Goal: Information Seeking & Learning: Find specific fact

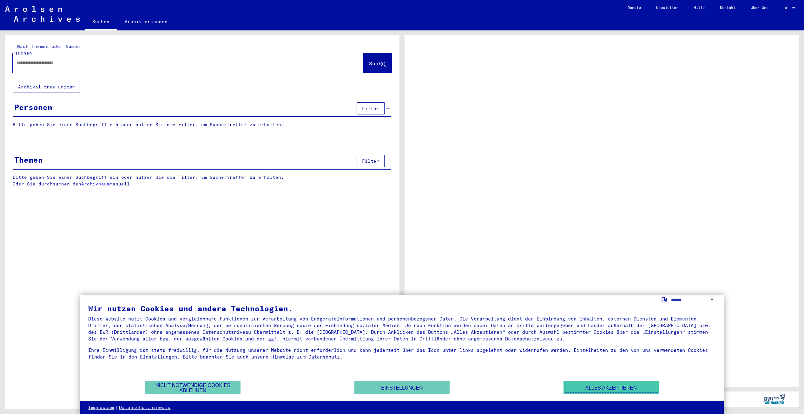
click at [592, 385] on button "Alles akzeptieren" at bounding box center [611, 388] width 95 height 13
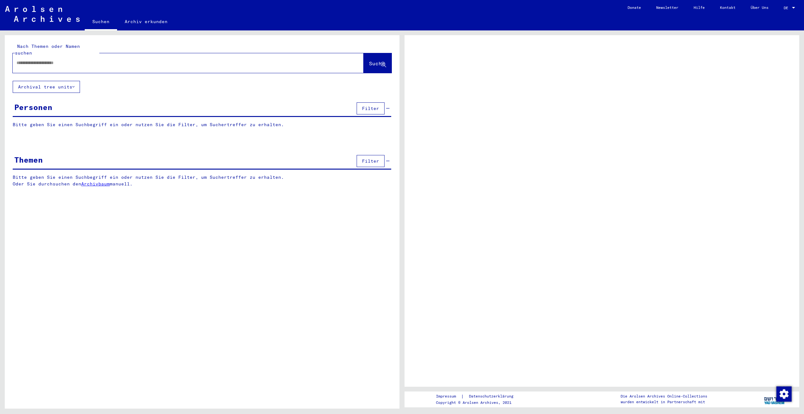
click at [27, 61] on div at bounding box center [181, 63] width 336 height 14
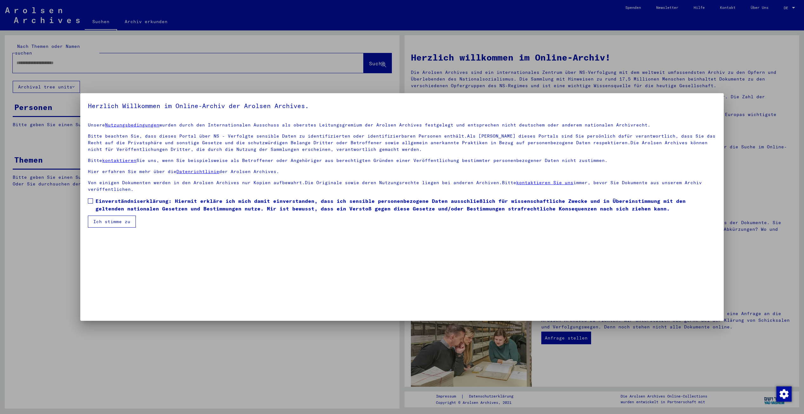
click at [92, 203] on span at bounding box center [90, 201] width 5 height 5
click at [95, 221] on button "Ich stimme zu" at bounding box center [112, 222] width 48 height 12
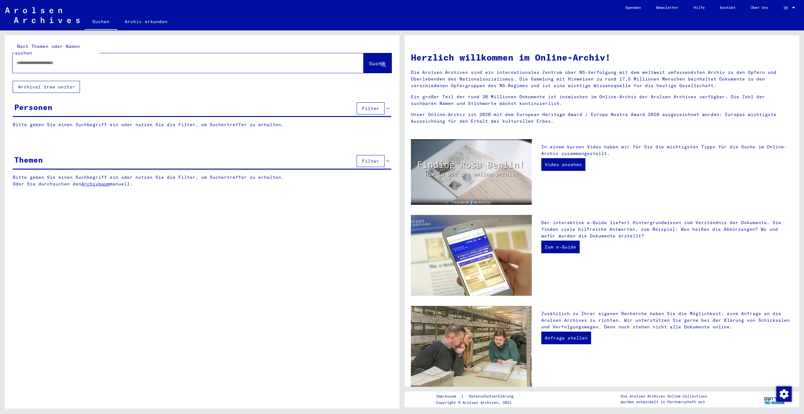
click at [72, 60] on input "text" at bounding box center [181, 63] width 328 height 7
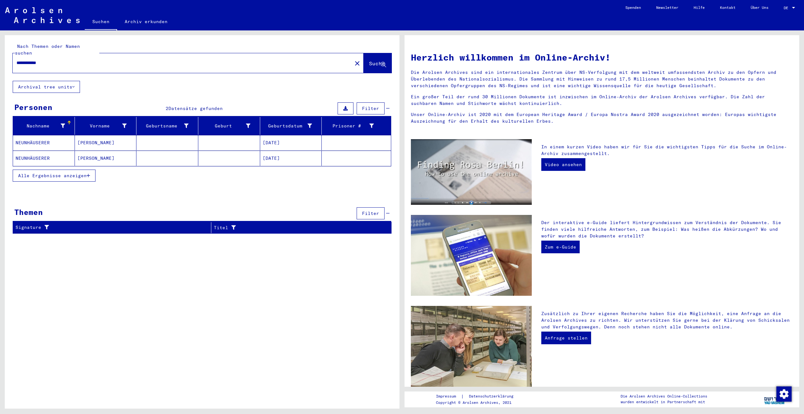
click at [37, 135] on mat-cell "NEUNHÄUSERER" at bounding box center [44, 142] width 62 height 15
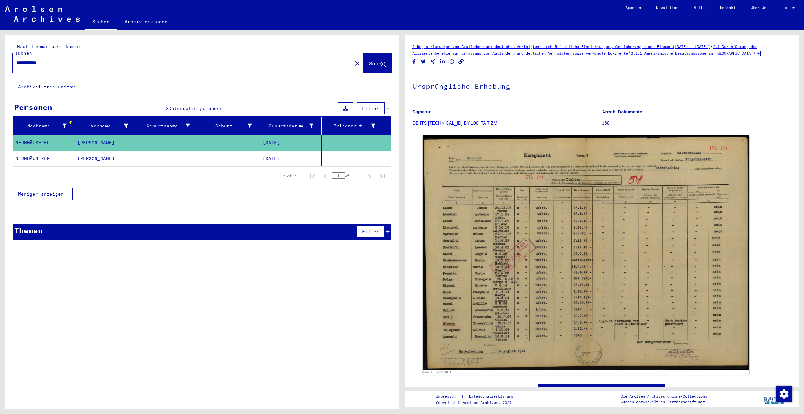
click at [92, 158] on mat-cell "[PERSON_NAME]" at bounding box center [106, 159] width 62 height 16
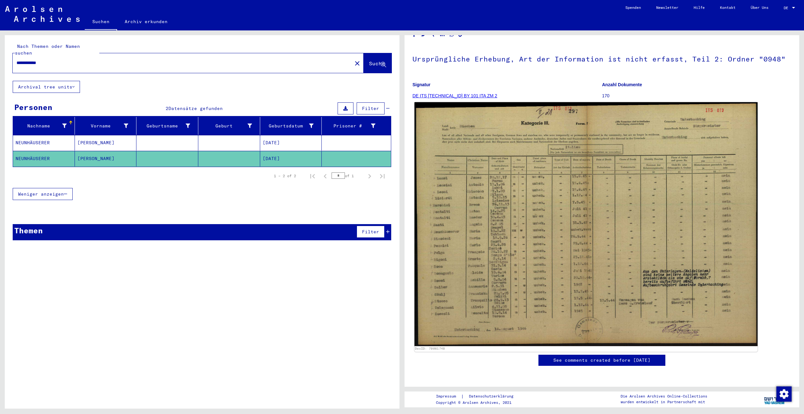
scroll to position [32, 0]
click at [520, 255] on img at bounding box center [585, 224] width 343 height 244
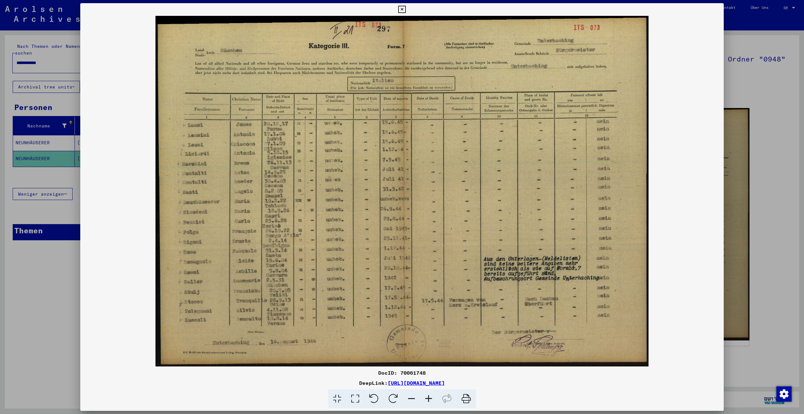
click at [42, 296] on div at bounding box center [402, 207] width 804 height 414
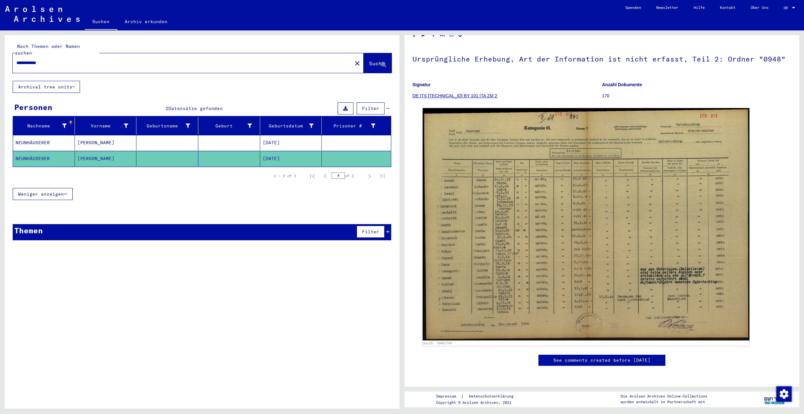
drag, startPoint x: 74, startPoint y: 57, endPoint x: -1, endPoint y: 54, distance: 75.0
click at [0, 54] on html "**********" at bounding box center [402, 207] width 804 height 414
type input "****"
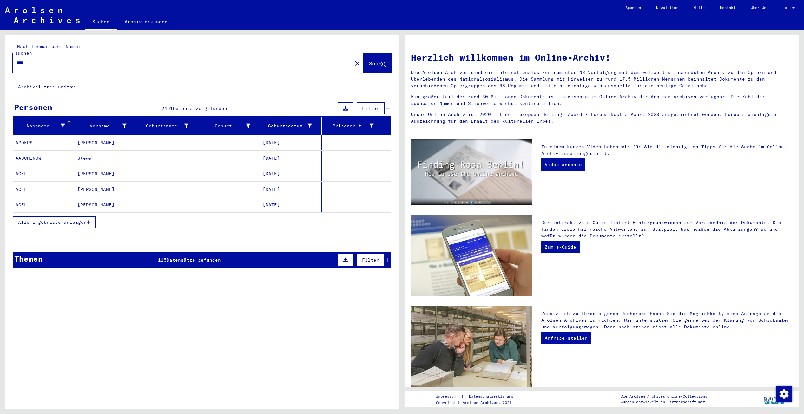
drag, startPoint x: 36, startPoint y: 55, endPoint x: -1, endPoint y: 50, distance: 37.0
click at [0, 50] on html "Suchen Archiv erkunden Spenden Newsletter Hilfe Kontakt Über Uns Suchen Archiv …" at bounding box center [402, 207] width 804 height 414
type input "**********"
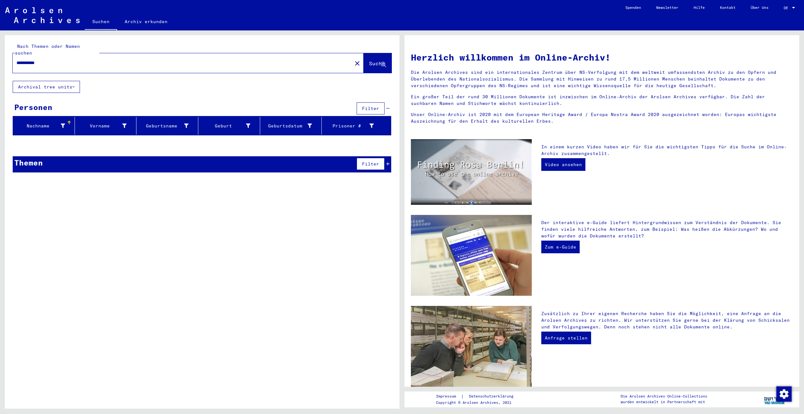
drag, startPoint x: 56, startPoint y: 56, endPoint x: 0, endPoint y: 53, distance: 55.6
click at [0, 53] on html "**********" at bounding box center [402, 207] width 804 height 414
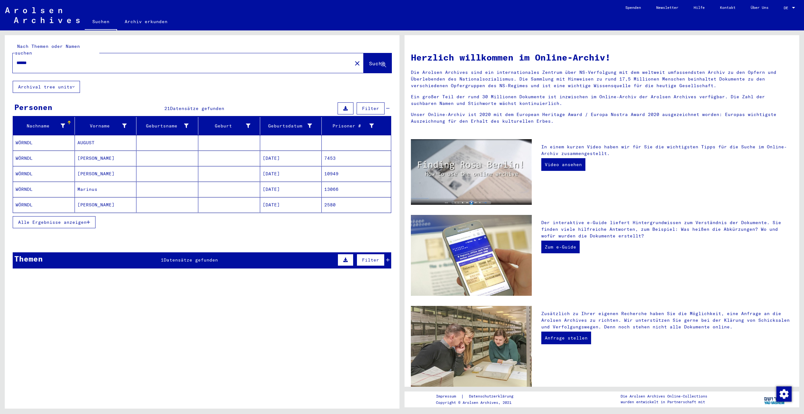
click at [32, 135] on mat-cell "WÖRNDL" at bounding box center [44, 142] width 62 height 15
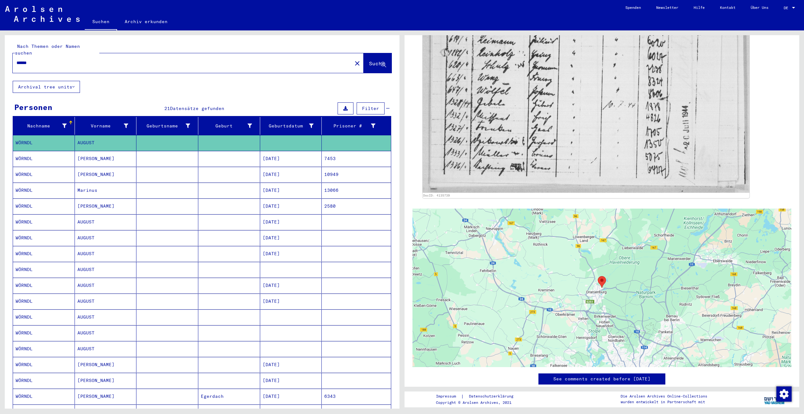
scroll to position [444, 0]
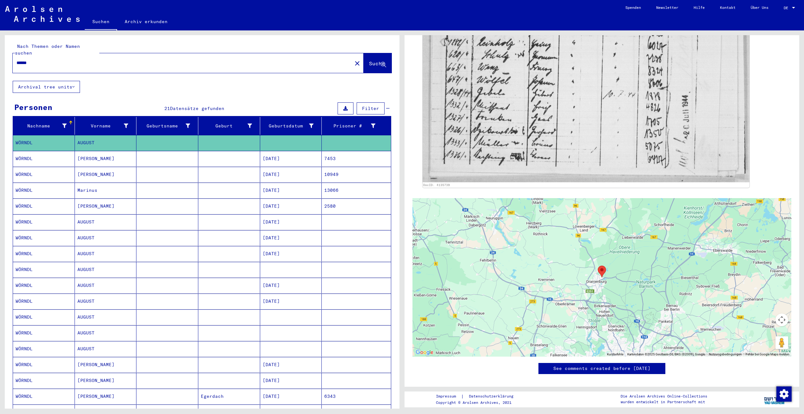
click at [47, 332] on mat-cell "WÖRNDL" at bounding box center [44, 334] width 62 height 16
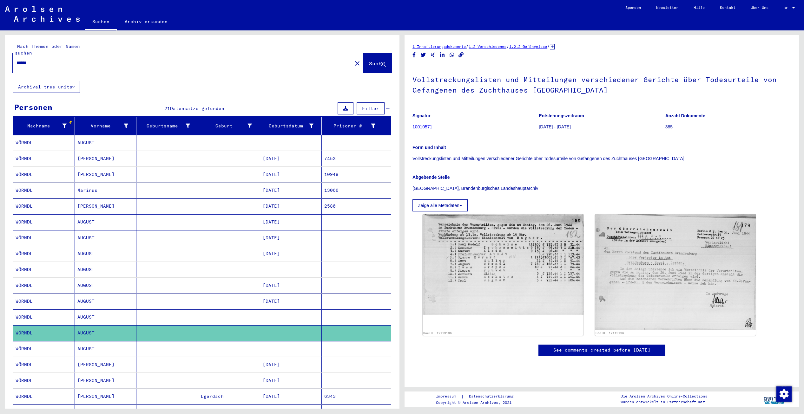
click at [64, 342] on mat-cell "WÖRNDL" at bounding box center [44, 349] width 62 height 16
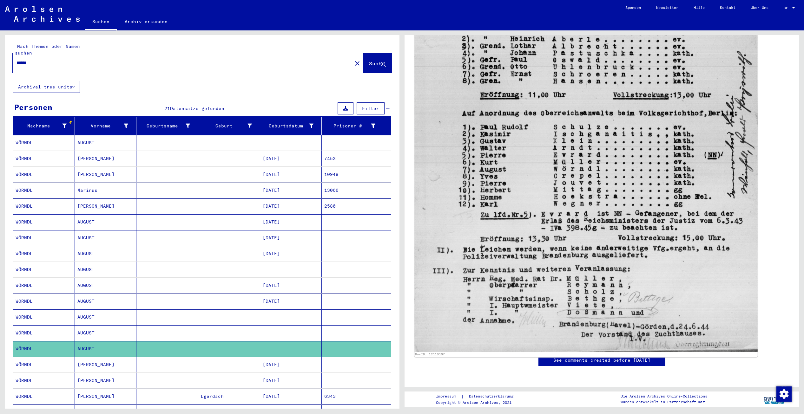
scroll to position [530, 0]
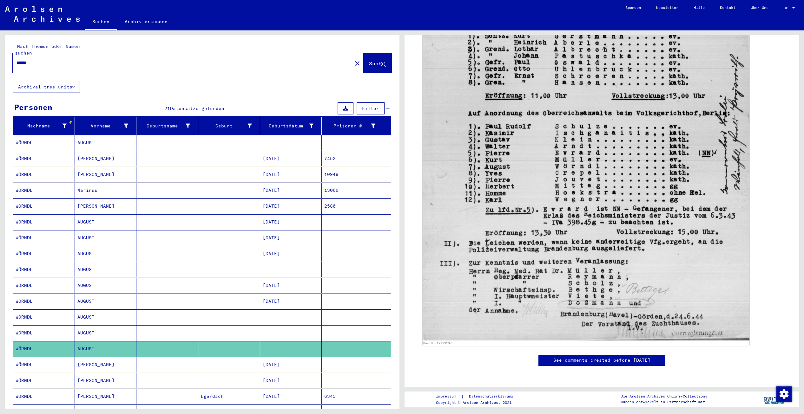
click at [44, 310] on mat-cell "WÖRNDL" at bounding box center [44, 318] width 62 height 16
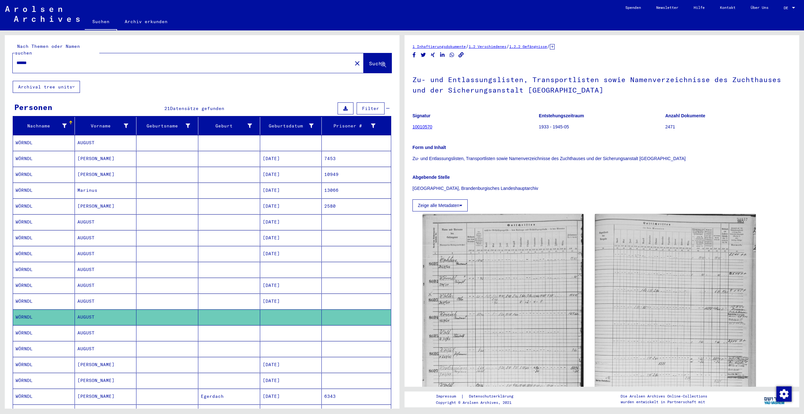
click at [42, 298] on mat-cell "WÖRNDL" at bounding box center [44, 302] width 62 height 16
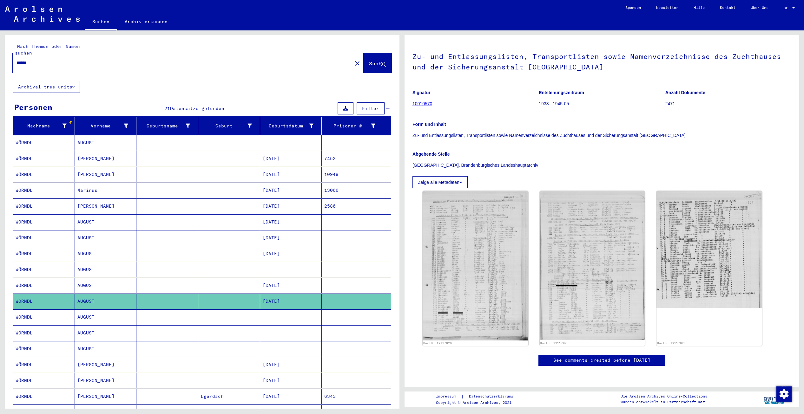
scroll to position [127, 0]
click at [567, 195] on img at bounding box center [592, 265] width 111 height 157
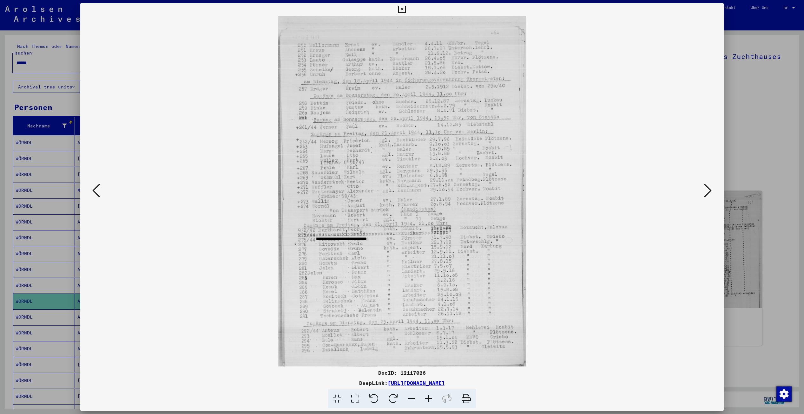
click at [703, 186] on button at bounding box center [707, 191] width 11 height 18
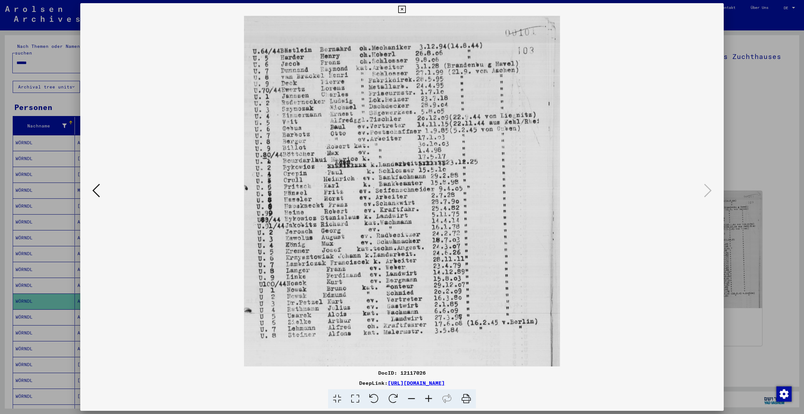
click at [398, 8] on icon at bounding box center [401, 10] width 7 height 8
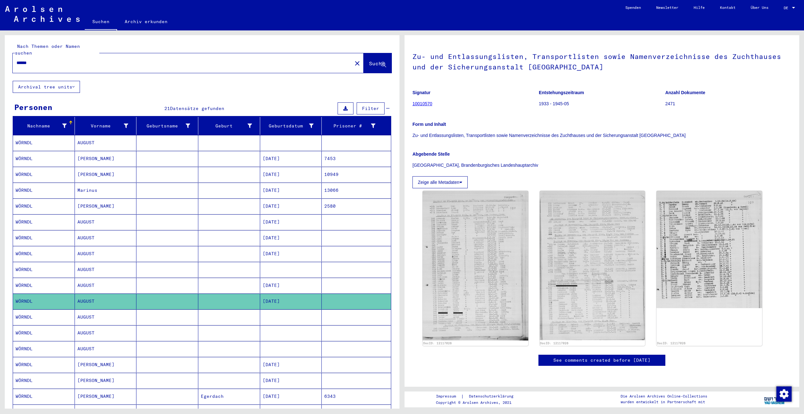
click at [48, 282] on mat-cell "WÖRNDL" at bounding box center [44, 286] width 62 height 16
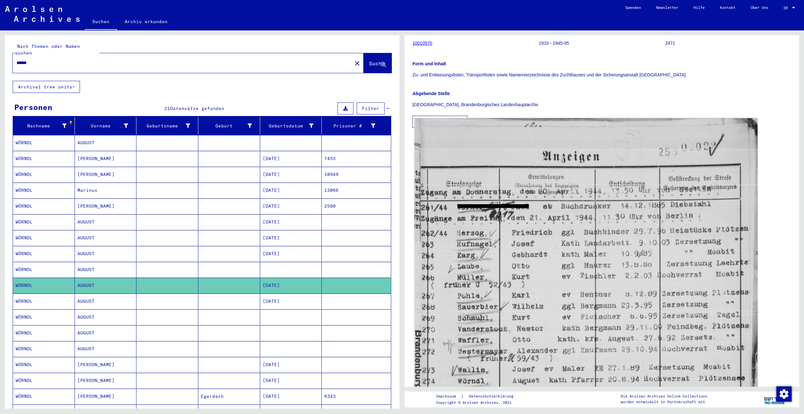
scroll to position [95, 0]
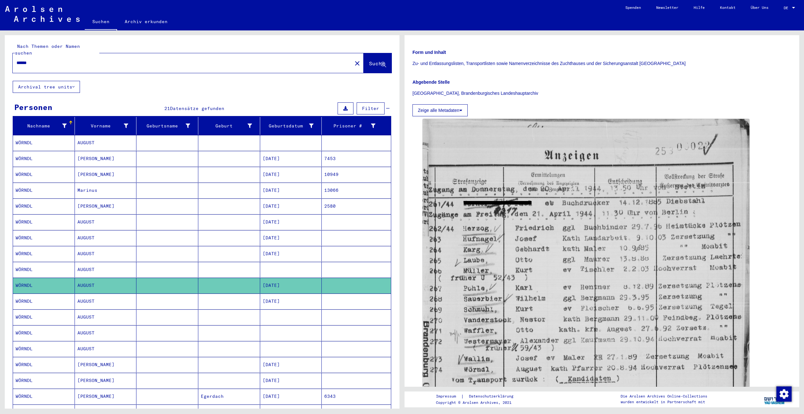
click at [34, 268] on mat-cell "WÖRNDL" at bounding box center [44, 270] width 62 height 16
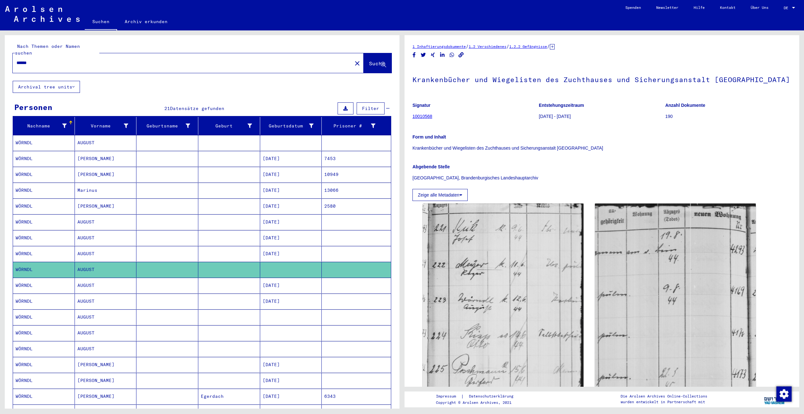
click at [35, 251] on mat-cell "WÖRNDL" at bounding box center [44, 254] width 62 height 16
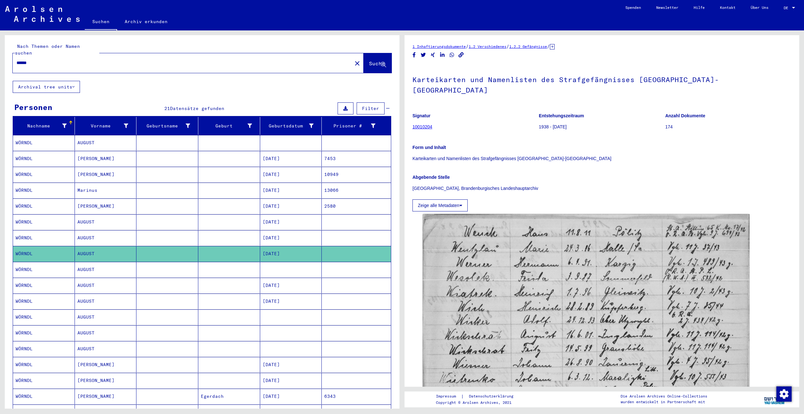
click at [28, 235] on mat-cell "WÖRNDL" at bounding box center [44, 238] width 62 height 16
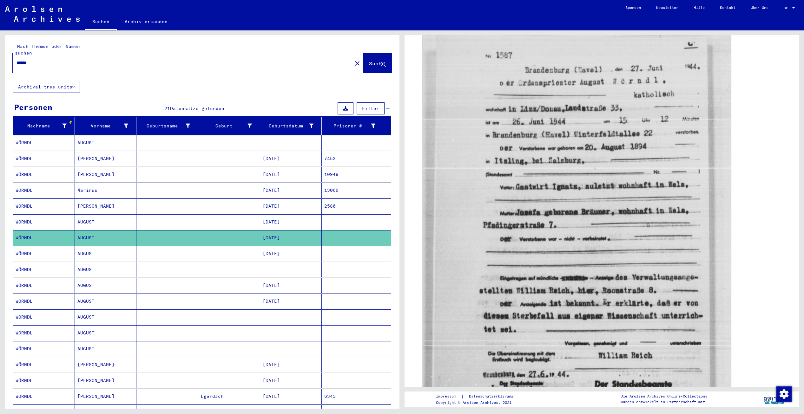
scroll to position [190, 0]
click at [194, 216] on mat-cell at bounding box center [167, 223] width 62 height 16
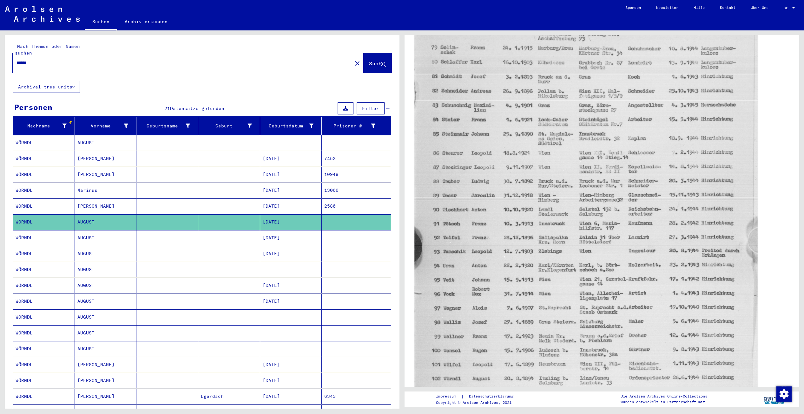
scroll to position [95, 0]
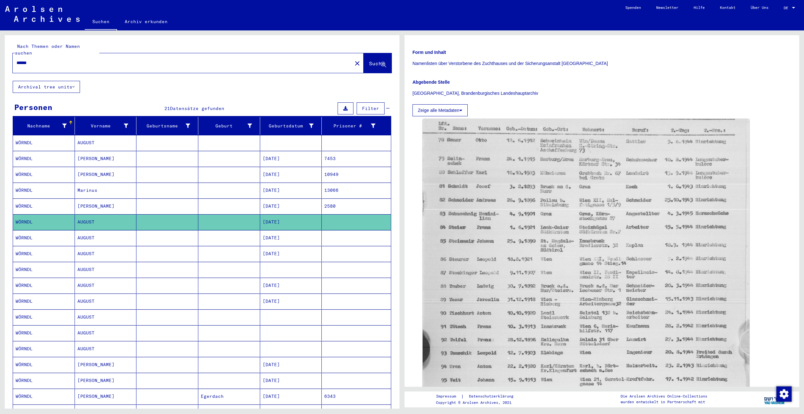
click at [46, 199] on mat-cell "WÖRNDL" at bounding box center [44, 207] width 62 height 16
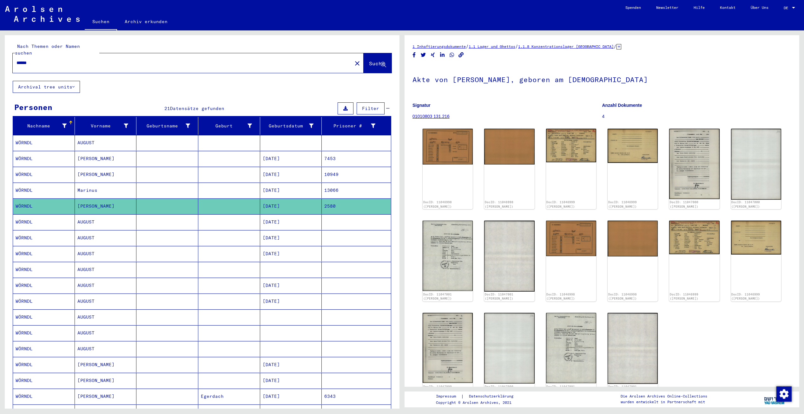
click at [46, 183] on mat-cell "WÖRNDL" at bounding box center [44, 191] width 62 height 16
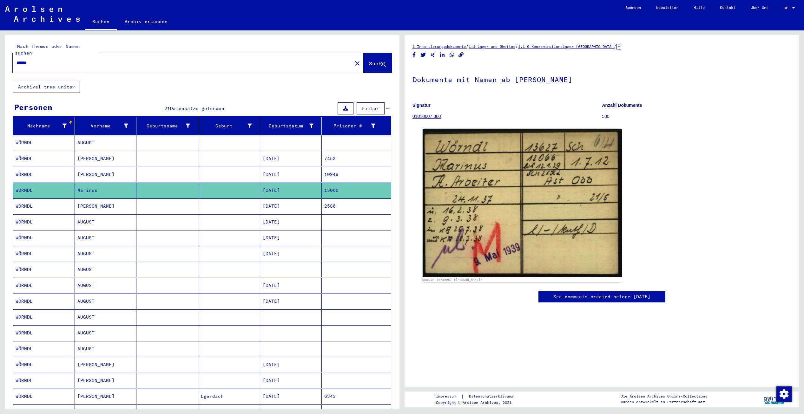
click at [46, 170] on mat-cell "WÖRNDL" at bounding box center [44, 175] width 62 height 16
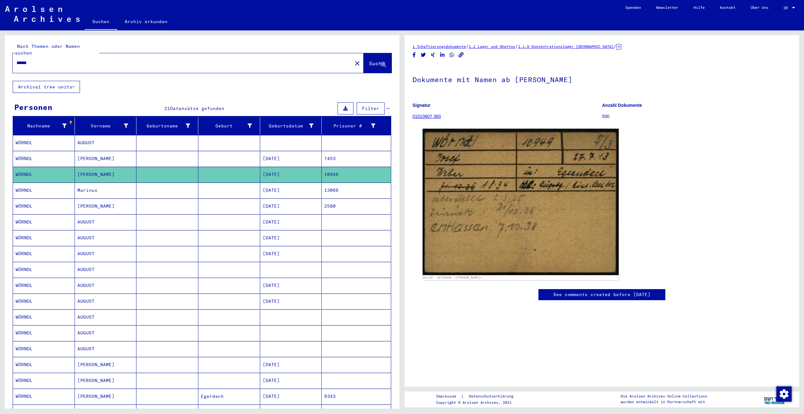
click at [44, 153] on mat-cell "WÖRNDL" at bounding box center [44, 159] width 62 height 16
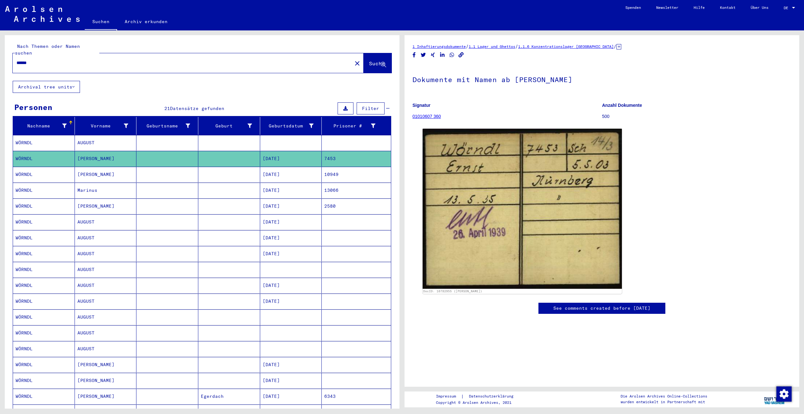
drag, startPoint x: 38, startPoint y: 55, endPoint x: 3, endPoint y: 58, distance: 35.4
click at [3, 58] on div "Nach Themen oder Namen suchen ****** close Suche Archival tree units Personen 2…" at bounding box center [201, 219] width 402 height 379
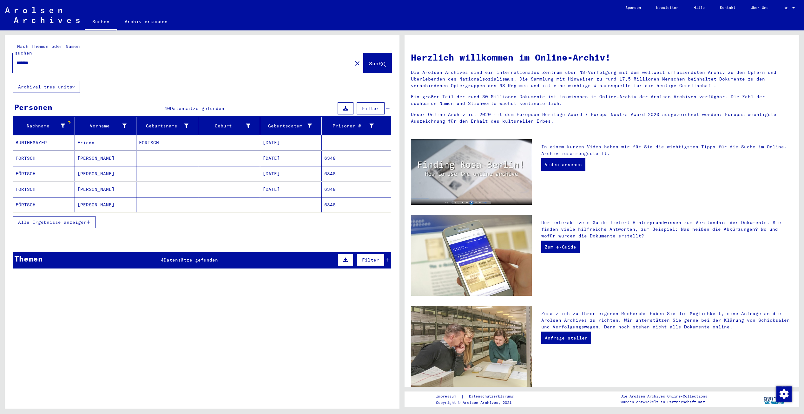
click at [58, 220] on span "Alle Ergebnisse anzeigen" at bounding box center [52, 223] width 69 height 6
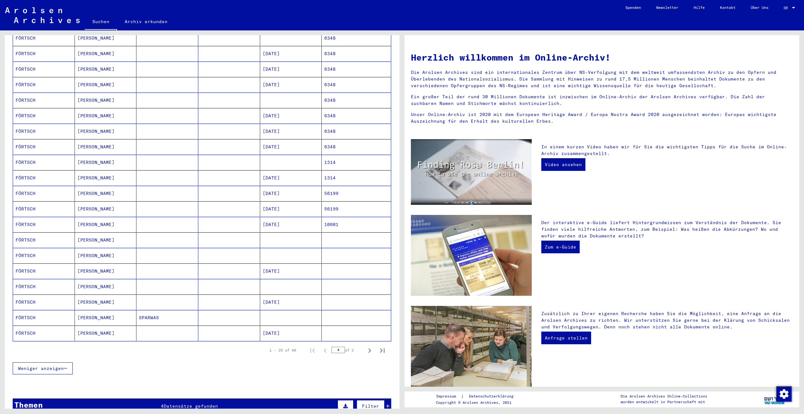
scroll to position [190, 0]
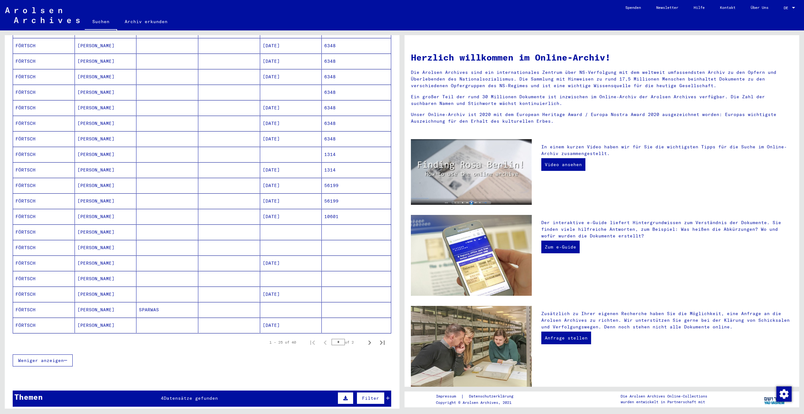
click at [30, 181] on mat-cell "FÖRTSCH" at bounding box center [44, 185] width 62 height 15
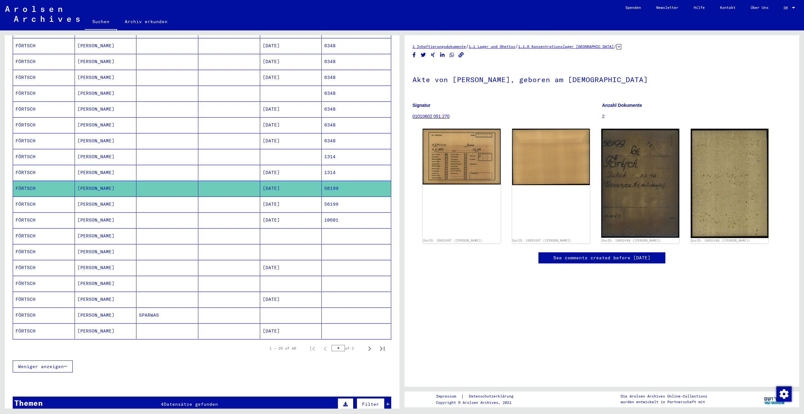
click at [27, 136] on mat-cell "FÖRTSCH" at bounding box center [44, 141] width 62 height 16
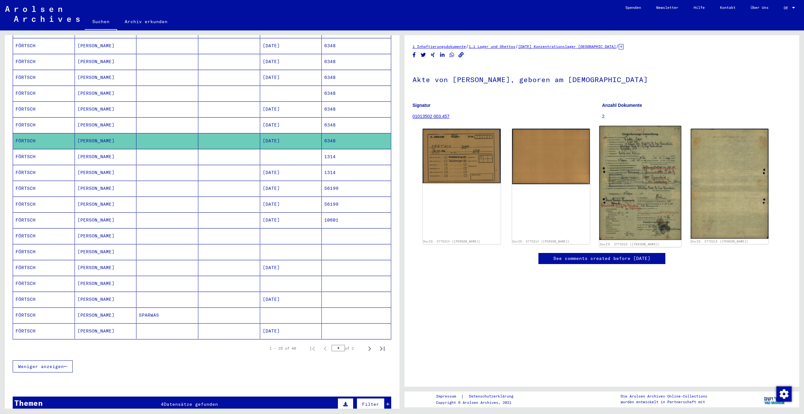
click at [629, 209] on img at bounding box center [641, 183] width 82 height 115
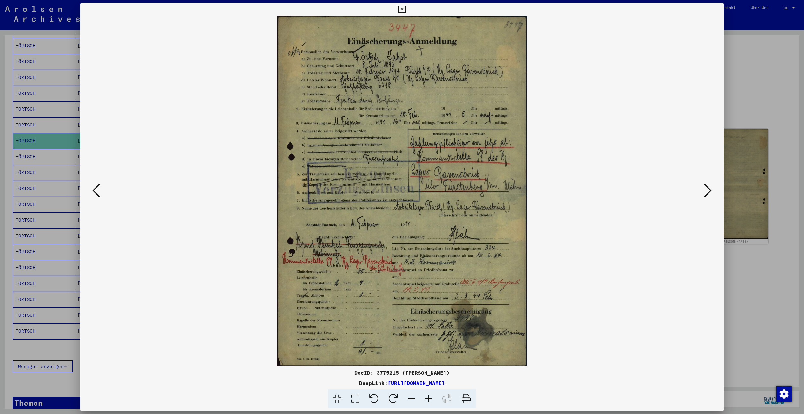
click at [701, 191] on img at bounding box center [402, 191] width 600 height 351
click at [707, 187] on icon at bounding box center [708, 190] width 8 height 15
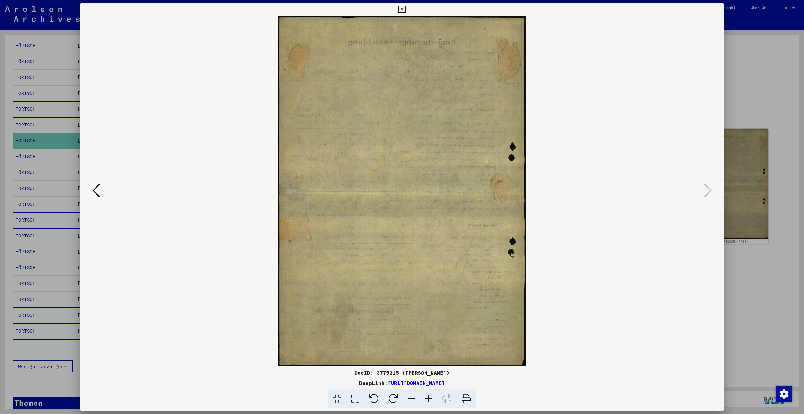
click at [98, 189] on icon at bounding box center [96, 190] width 8 height 15
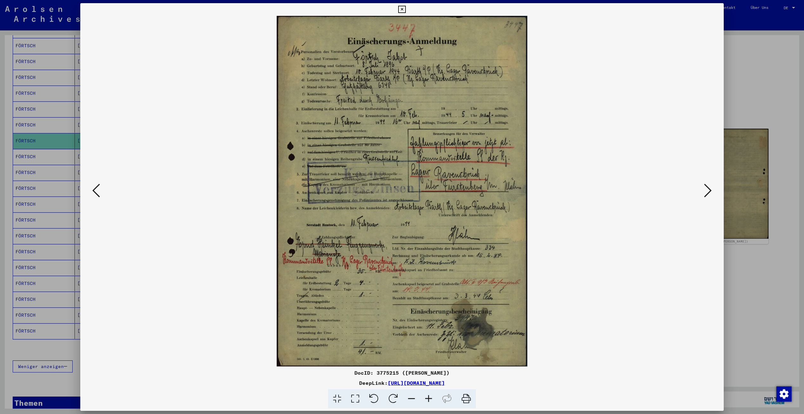
click at [465, 399] on icon at bounding box center [466, 399] width 19 height 19
click at [402, 7] on icon at bounding box center [401, 10] width 7 height 8
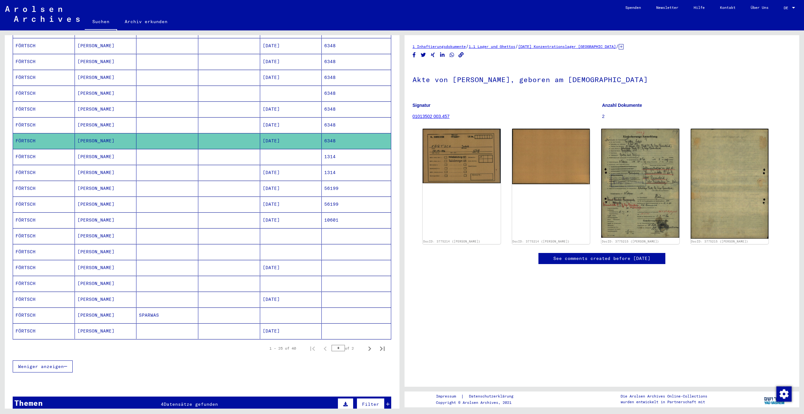
click at [27, 117] on mat-cell "FÖRTSCH" at bounding box center [44, 125] width 62 height 16
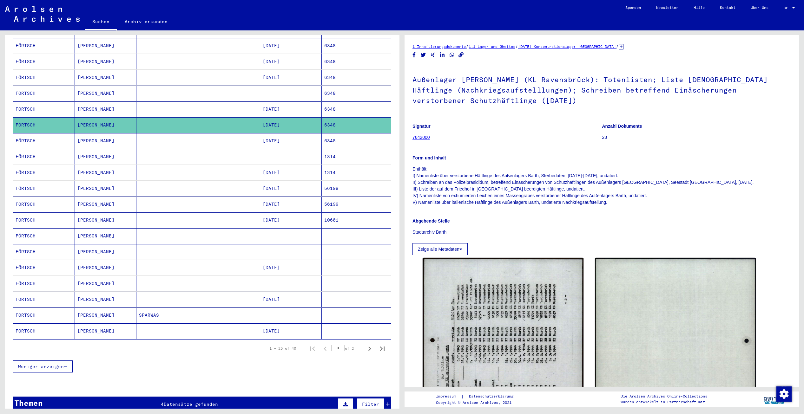
click at [35, 104] on mat-cell "FÖRTSCH" at bounding box center [44, 110] width 62 height 16
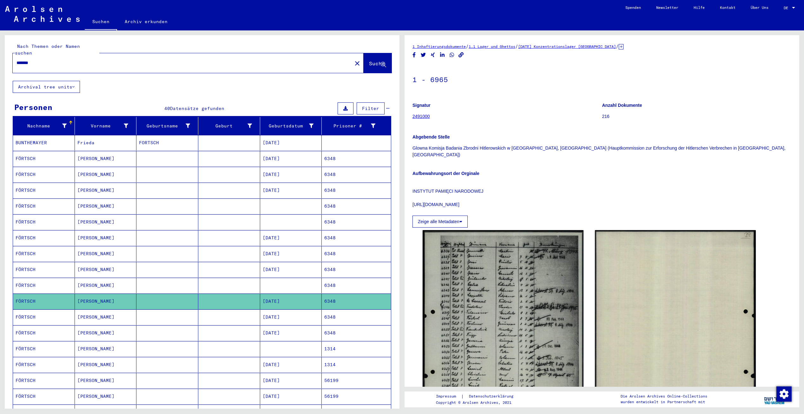
click at [58, 62] on div "*******" at bounding box center [181, 63] width 336 height 14
drag, startPoint x: 44, startPoint y: 60, endPoint x: 29, endPoint y: 54, distance: 16.1
click at [30, 56] on div "*******" at bounding box center [181, 63] width 336 height 14
drag, startPoint x: 37, startPoint y: 55, endPoint x: 5, endPoint y: 56, distance: 32.4
click at [5, 56] on div "Nach Themen oder Namen suchen ******* close Suche" at bounding box center [202, 58] width 395 height 46
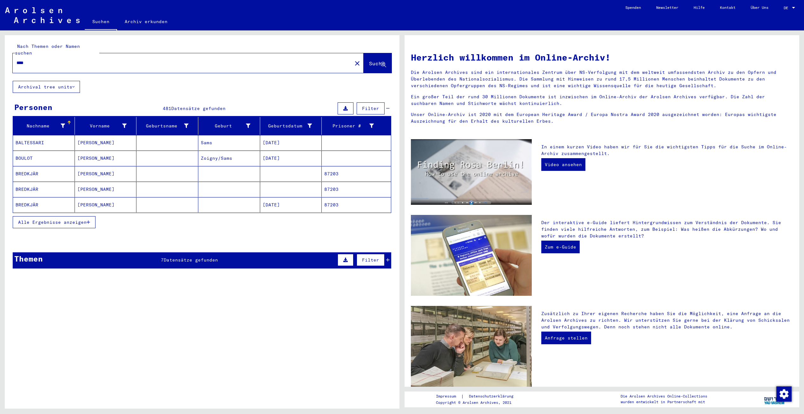
drag, startPoint x: 33, startPoint y: 56, endPoint x: -1, endPoint y: 61, distance: 33.8
click at [0, 61] on html "Suchen Archiv erkunden Spenden Newsletter Hilfe Kontakt Über Uns Suchen Archiv …" at bounding box center [402, 207] width 804 height 414
click at [33, 220] on span "Alle Ergebnisse anzeigen" at bounding box center [52, 223] width 69 height 6
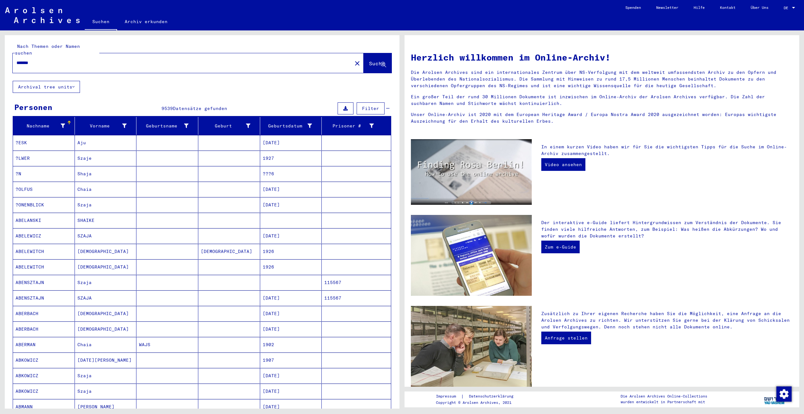
drag, startPoint x: 38, startPoint y: 58, endPoint x: 6, endPoint y: 56, distance: 32.1
click at [6, 56] on div "Nach Themen oder Namen suchen ******* close Suche" at bounding box center [202, 58] width 395 height 46
type input "********"
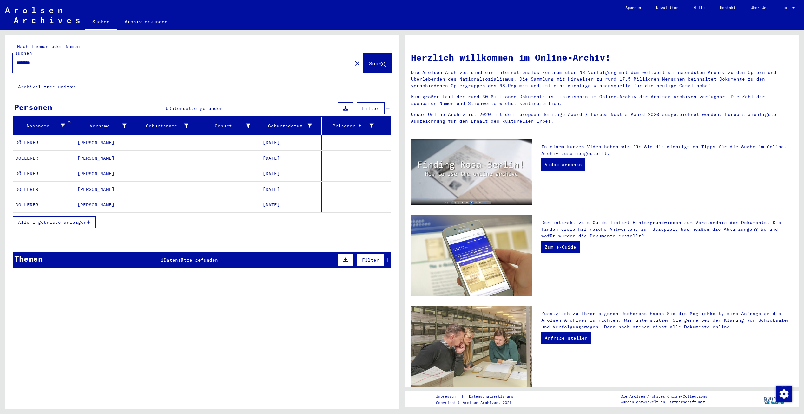
click at [27, 197] on mat-cell "DÖLLERER" at bounding box center [44, 204] width 62 height 15
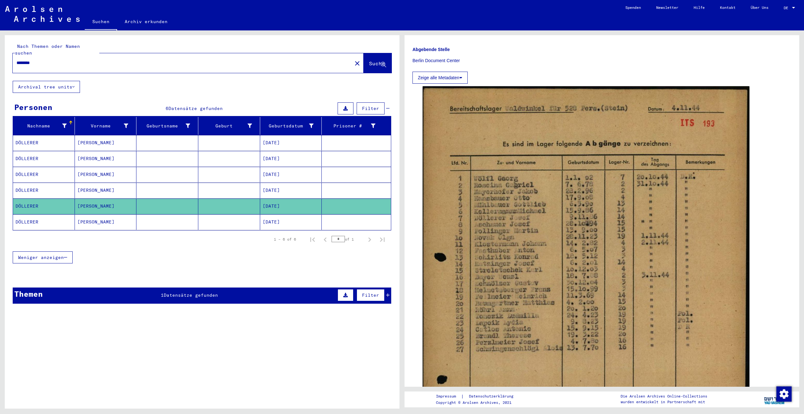
scroll to position [159, 0]
click at [26, 219] on mat-cell "DÖLLERER" at bounding box center [44, 223] width 62 height 16
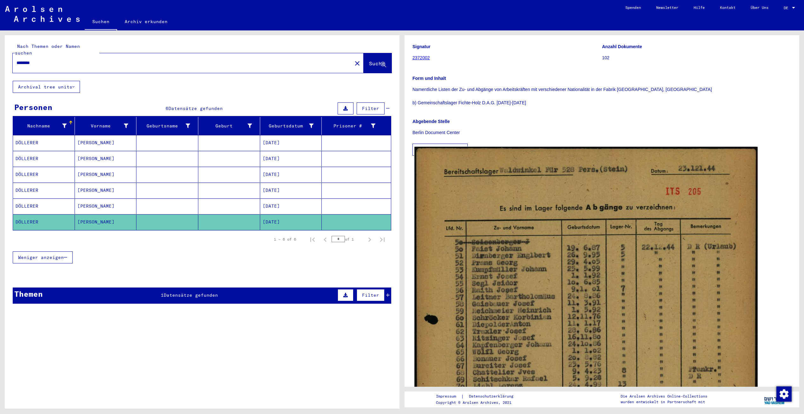
scroll to position [95, 0]
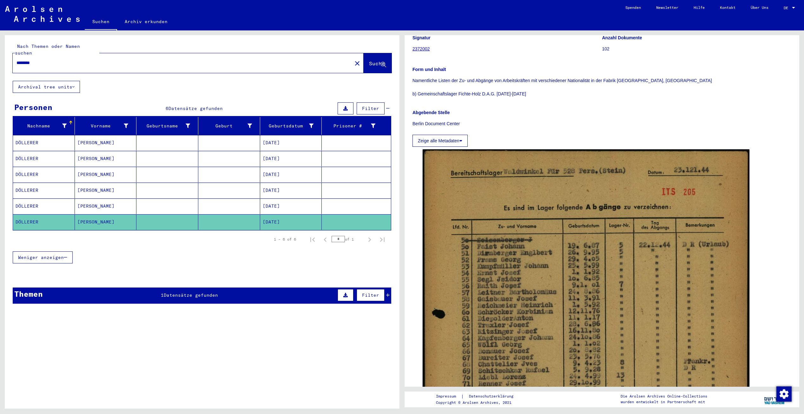
click at [30, 186] on mat-cell "DÖLLERER" at bounding box center [44, 191] width 62 height 16
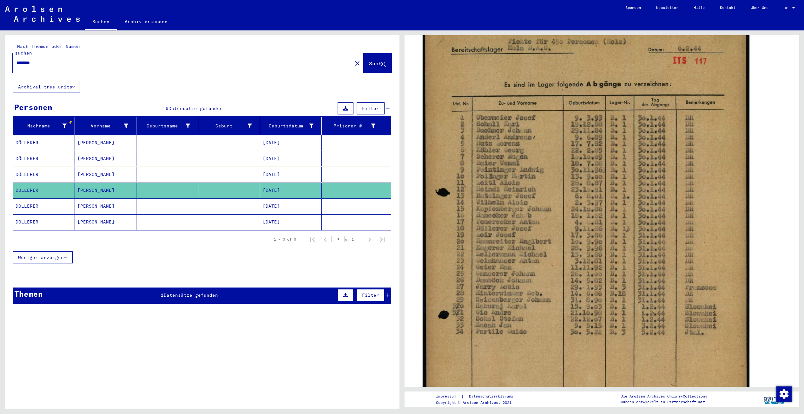
scroll to position [222, 0]
click at [31, 138] on mat-cell "DÖLLERER" at bounding box center [44, 143] width 62 height 16
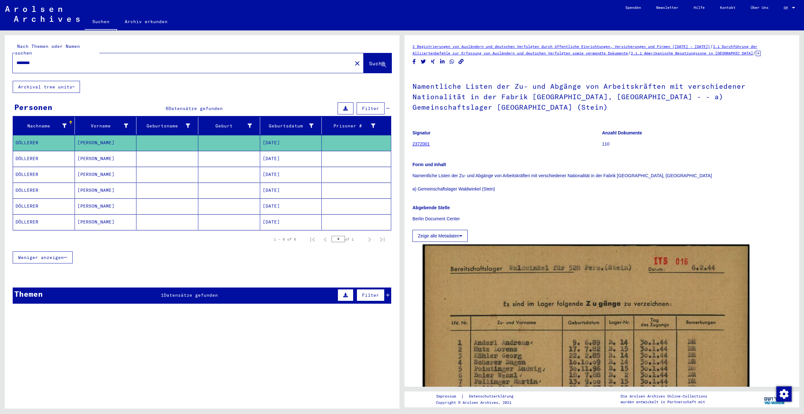
click at [41, 154] on mat-cell "DÖLLERER" at bounding box center [44, 159] width 62 height 16
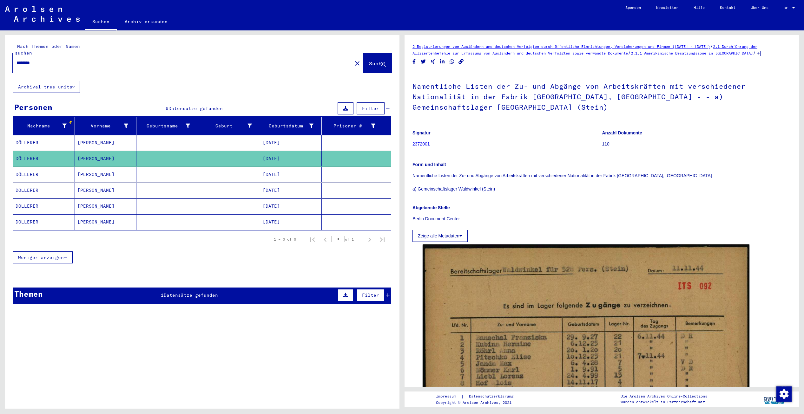
click at [36, 167] on mat-cell "DÖLLERER" at bounding box center [44, 175] width 62 height 16
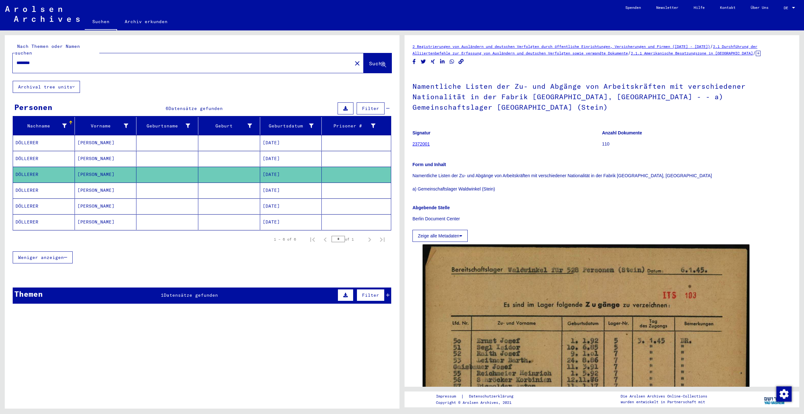
drag, startPoint x: 60, startPoint y: 58, endPoint x: -1, endPoint y: 52, distance: 60.9
click at [0, 52] on html "Suchen Archiv erkunden Spenden Newsletter Hilfe Kontakt Über Uns Suchen Archiv …" at bounding box center [402, 207] width 804 height 414
type input "********"
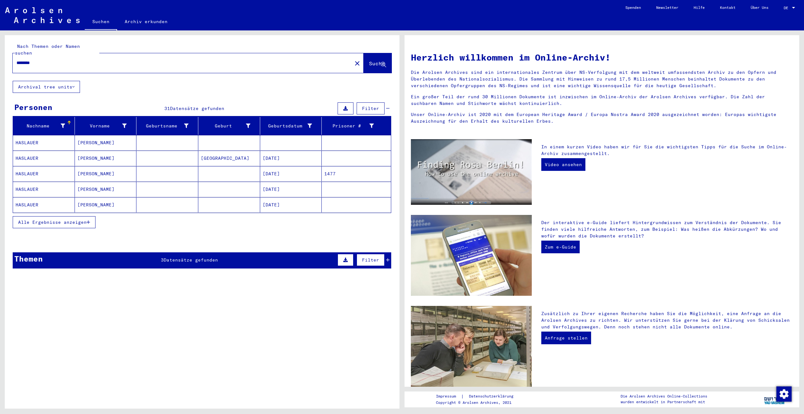
click at [42, 151] on mat-cell "HASLAUER" at bounding box center [44, 158] width 62 height 15
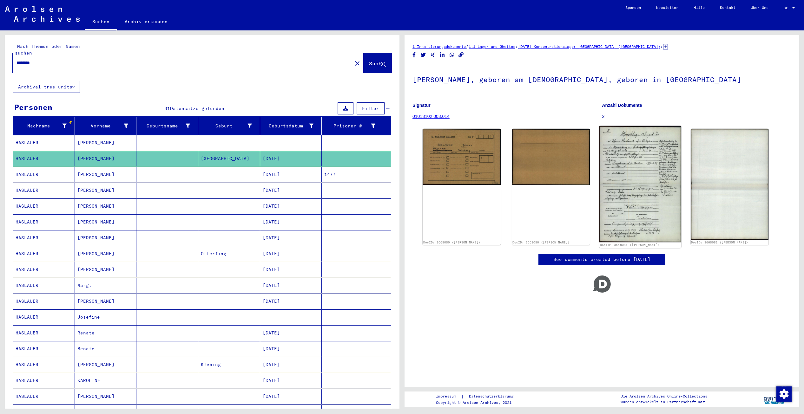
click at [639, 179] on img at bounding box center [641, 184] width 82 height 116
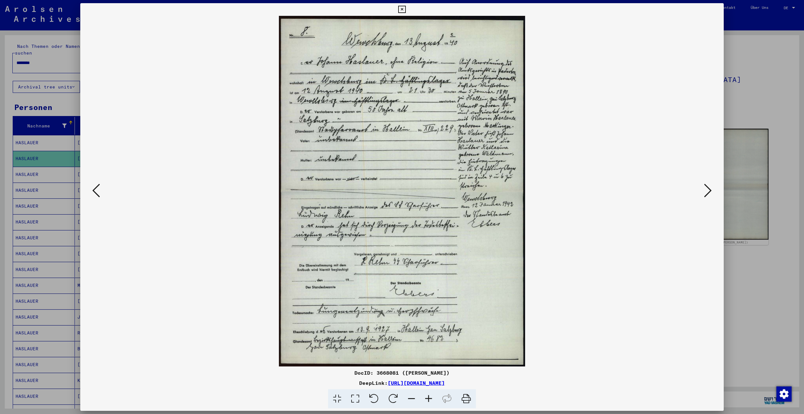
click at [401, 8] on icon at bounding box center [401, 10] width 7 height 8
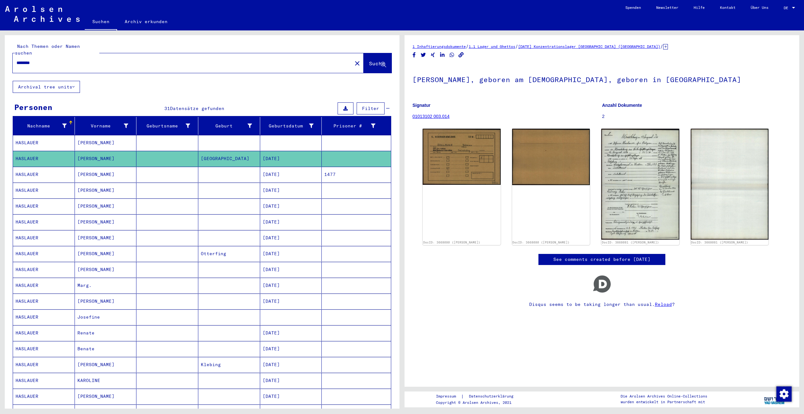
click at [120, 135] on mat-cell "[PERSON_NAME]" at bounding box center [106, 143] width 62 height 16
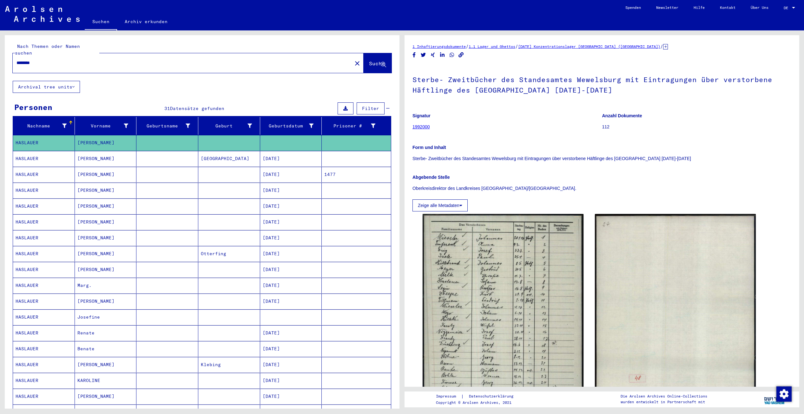
click at [107, 151] on mat-cell "[PERSON_NAME]" at bounding box center [106, 159] width 62 height 16
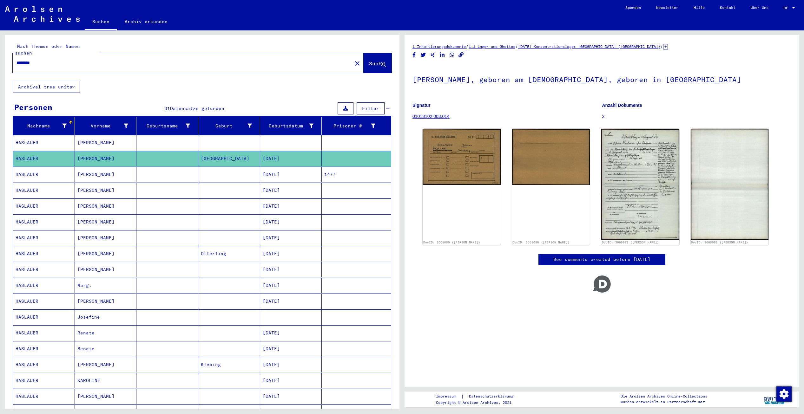
click at [107, 169] on mat-cell "[PERSON_NAME]" at bounding box center [106, 175] width 62 height 16
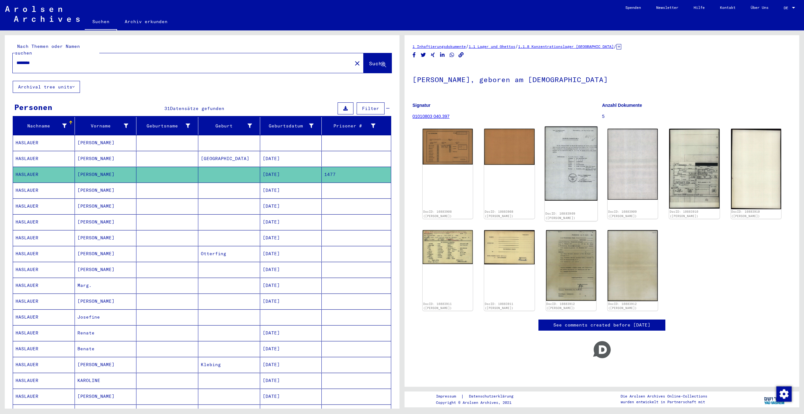
click at [551, 170] on img at bounding box center [571, 164] width 53 height 75
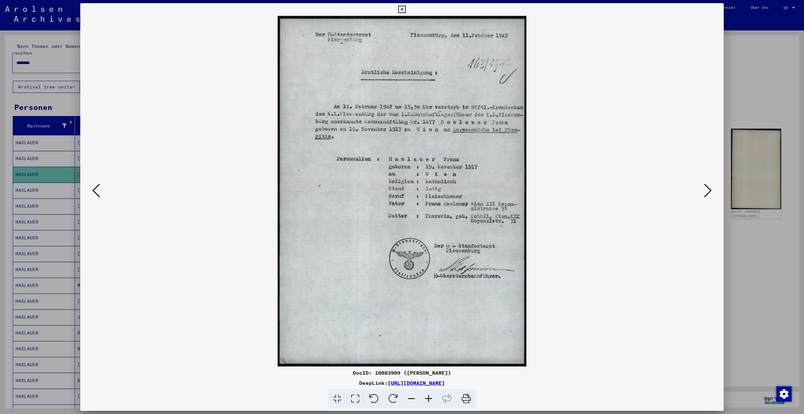
click at [709, 190] on icon at bounding box center [708, 190] width 8 height 15
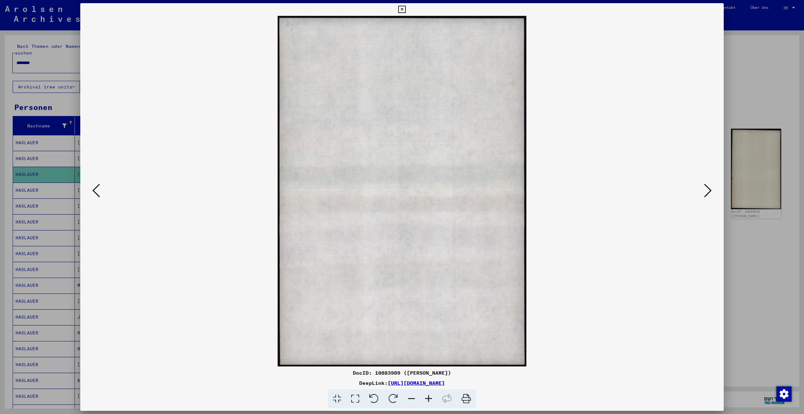
click at [709, 190] on icon at bounding box center [708, 190] width 8 height 15
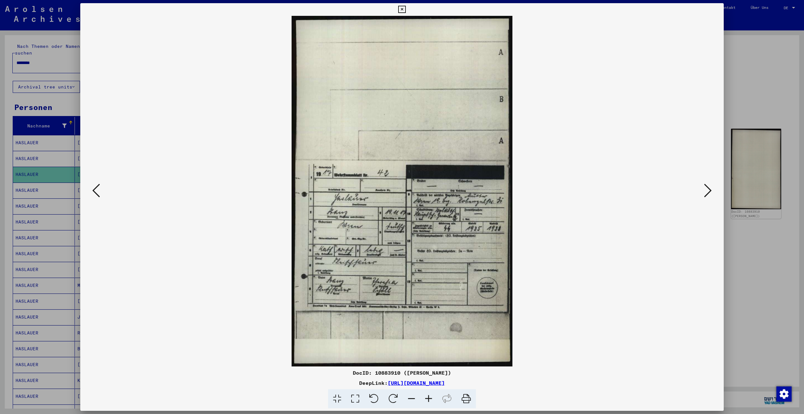
click at [709, 190] on icon at bounding box center [708, 190] width 8 height 15
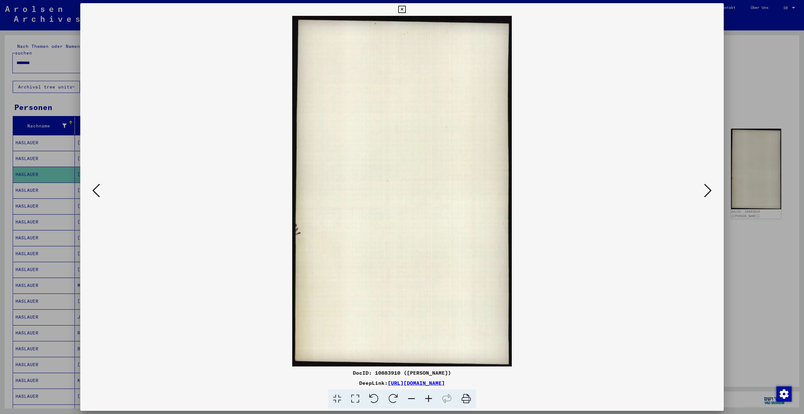
click at [709, 190] on icon at bounding box center [708, 190] width 8 height 15
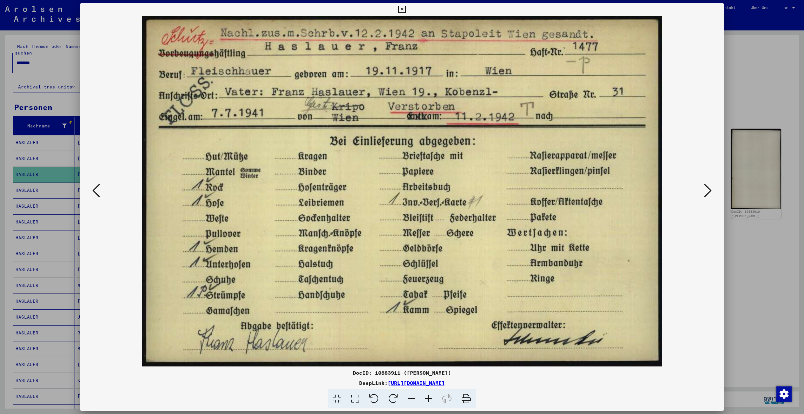
click at [709, 190] on icon at bounding box center [708, 190] width 8 height 15
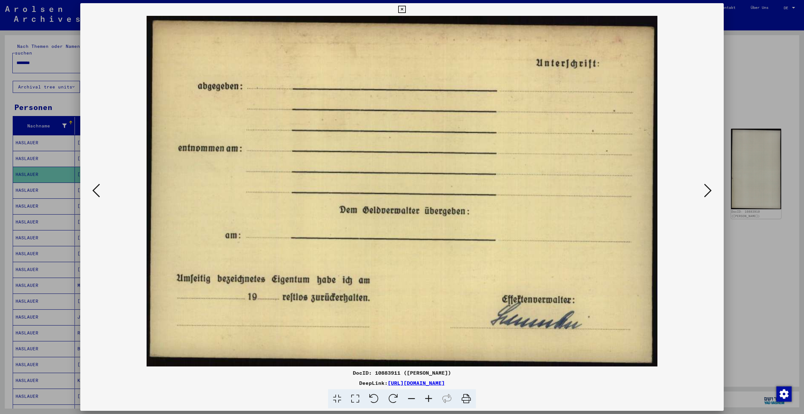
click at [709, 190] on icon at bounding box center [708, 190] width 8 height 15
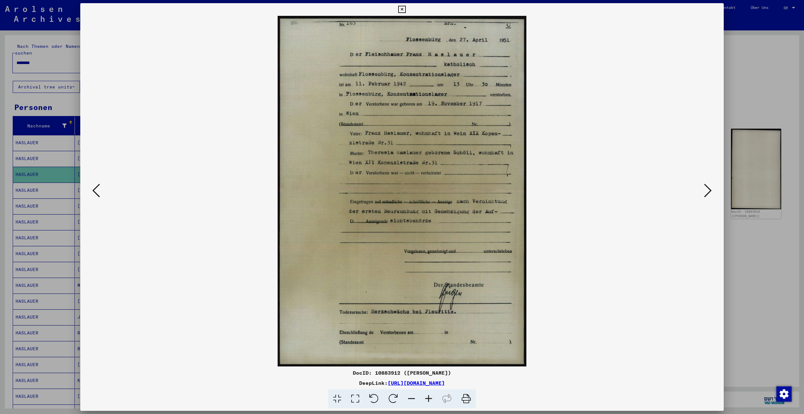
click at [709, 190] on icon at bounding box center [708, 190] width 8 height 15
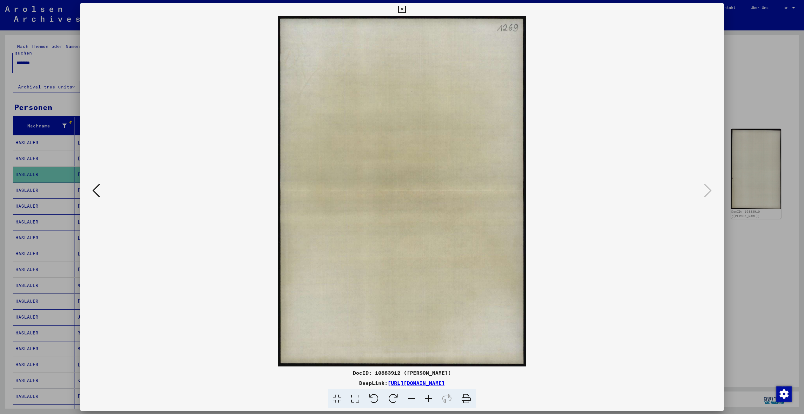
click at [401, 10] on icon at bounding box center [401, 10] width 7 height 8
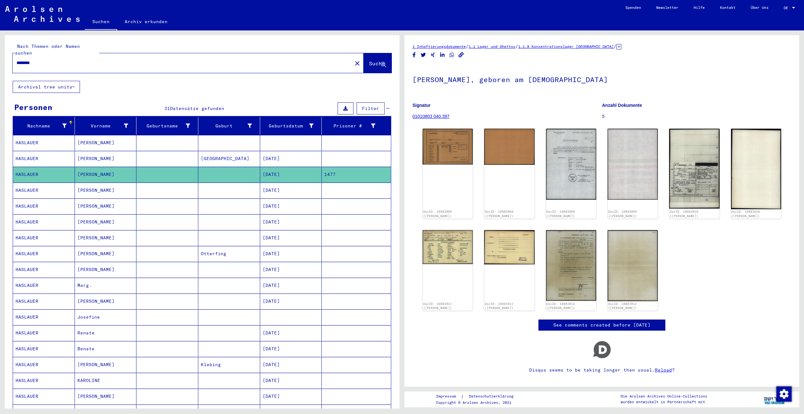
click at [90, 139] on mat-cell "[PERSON_NAME]" at bounding box center [106, 143] width 62 height 16
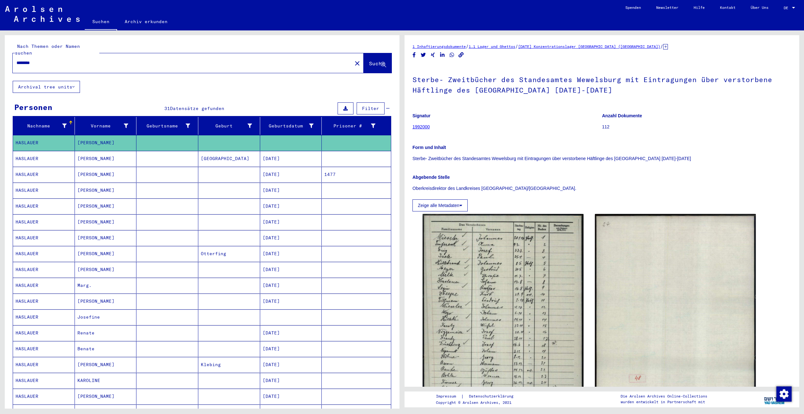
click at [89, 185] on mat-cell "[PERSON_NAME]" at bounding box center [106, 191] width 62 height 16
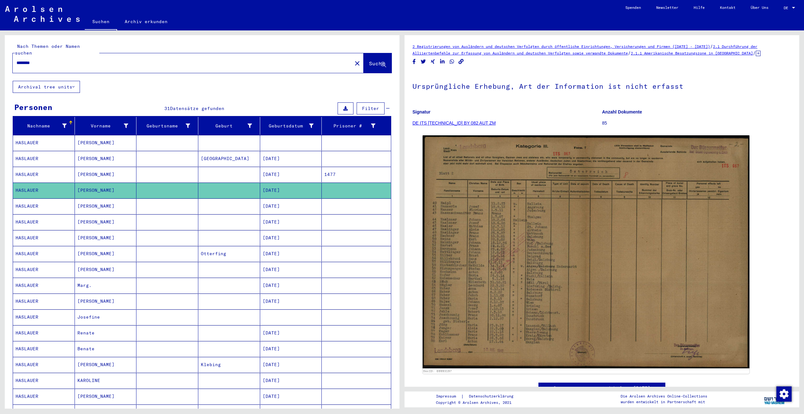
click at [85, 199] on mat-cell "[PERSON_NAME]" at bounding box center [106, 207] width 62 height 16
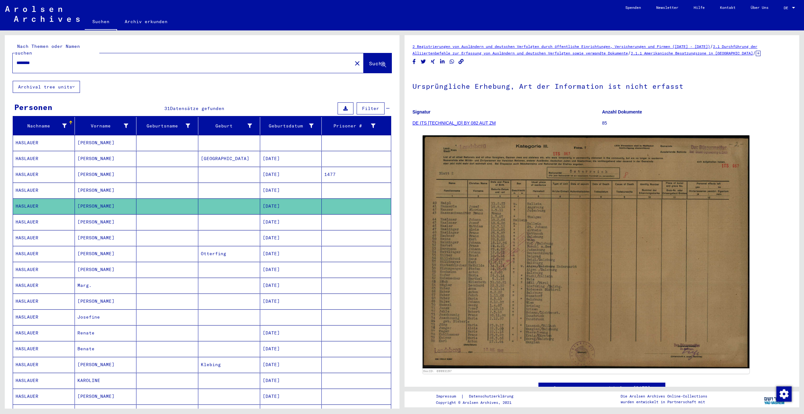
click at [82, 200] on mat-cell "[PERSON_NAME]" at bounding box center [106, 207] width 62 height 16
click at [85, 188] on mat-cell "[PERSON_NAME]" at bounding box center [106, 191] width 62 height 16
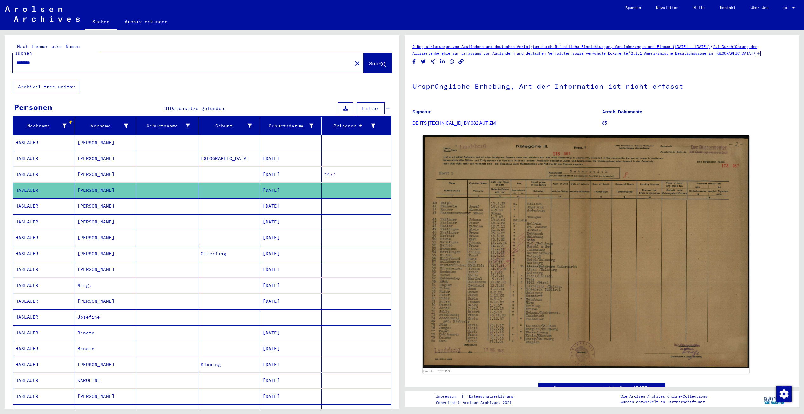
click at [85, 199] on mat-cell "[PERSON_NAME]" at bounding box center [106, 207] width 62 height 16
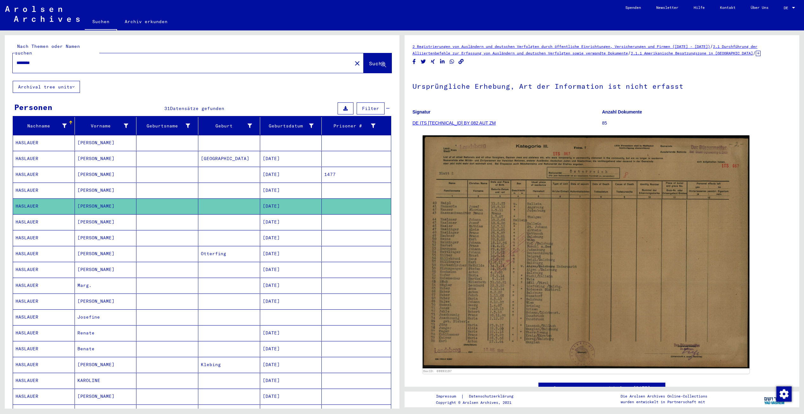
click at [77, 219] on mat-cell "[PERSON_NAME]" at bounding box center [106, 223] width 62 height 16
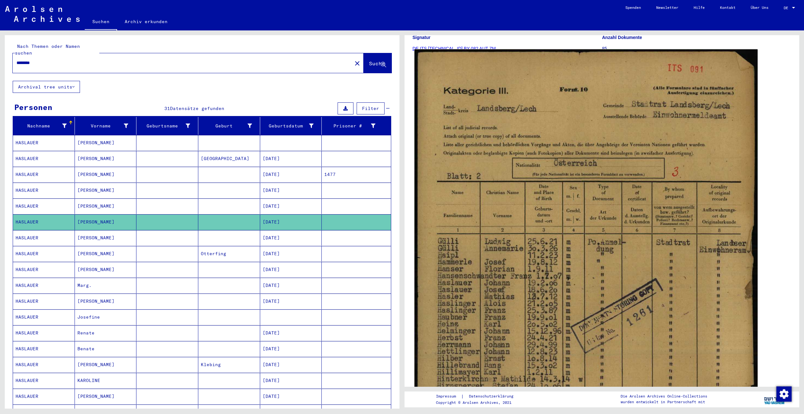
scroll to position [95, 0]
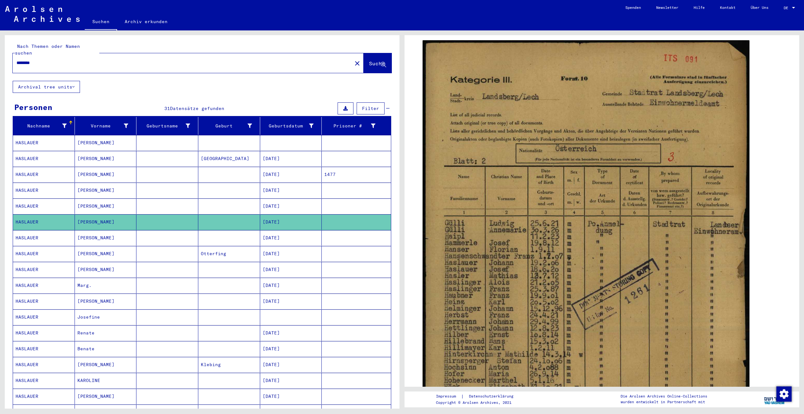
click at [54, 231] on mat-cell "HASLAUER" at bounding box center [44, 238] width 62 height 16
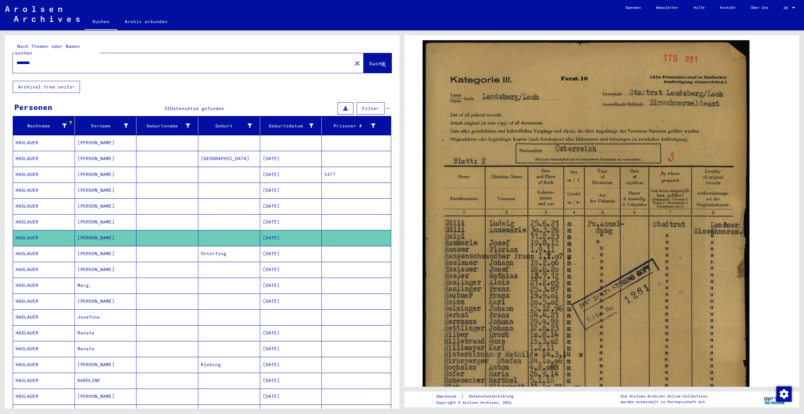
click at [58, 250] on mat-cell "HASLAUER" at bounding box center [44, 254] width 62 height 16
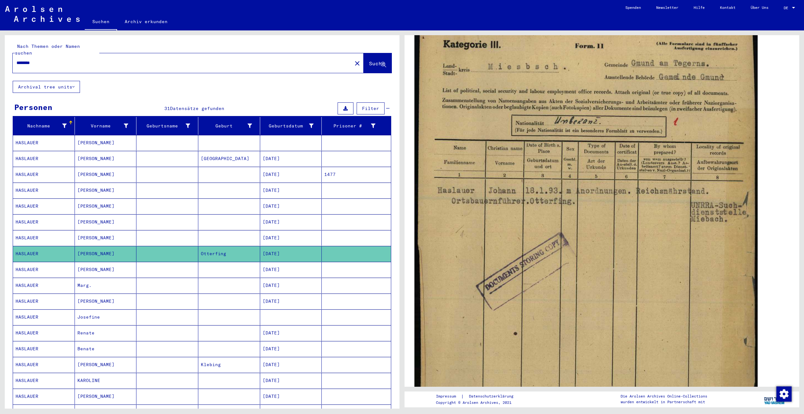
scroll to position [127, 0]
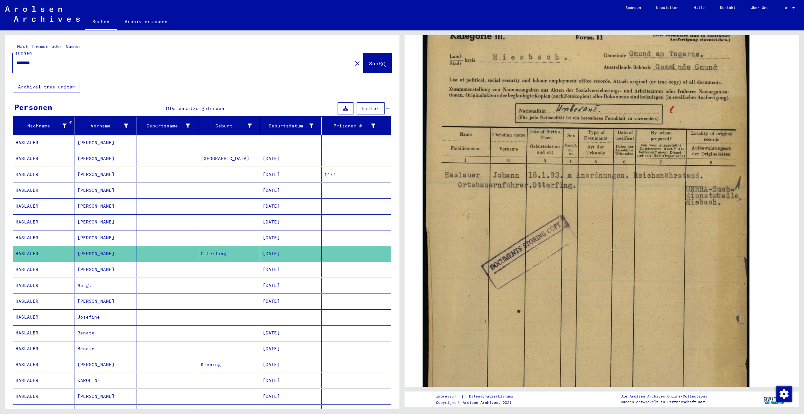
click at [76, 263] on mat-cell "[PERSON_NAME]" at bounding box center [106, 270] width 62 height 16
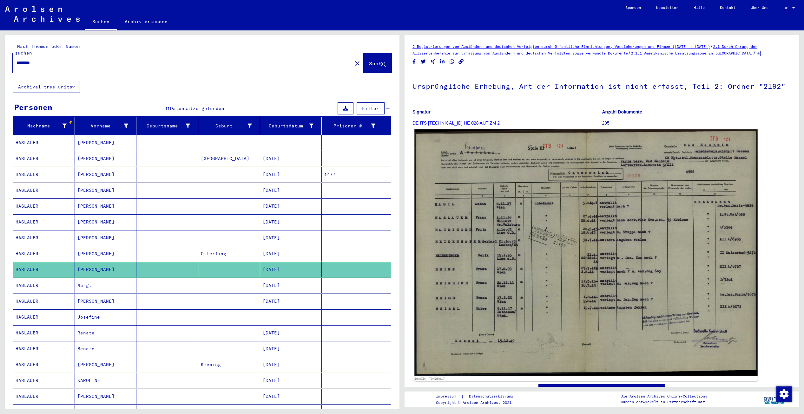
click at [525, 229] on img at bounding box center [585, 252] width 343 height 247
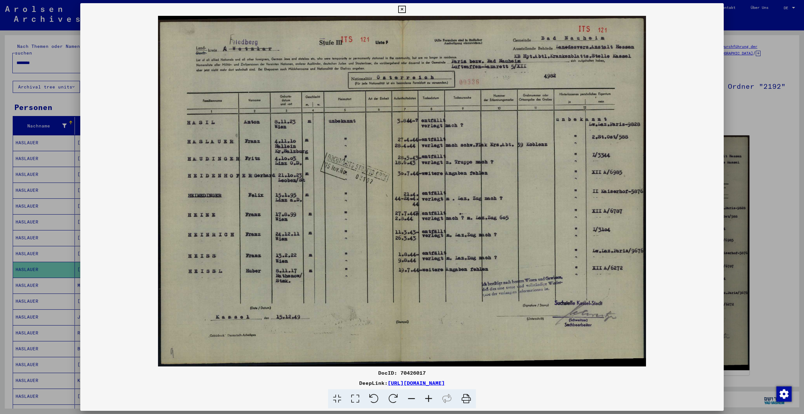
click at [766, 256] on div at bounding box center [402, 207] width 804 height 414
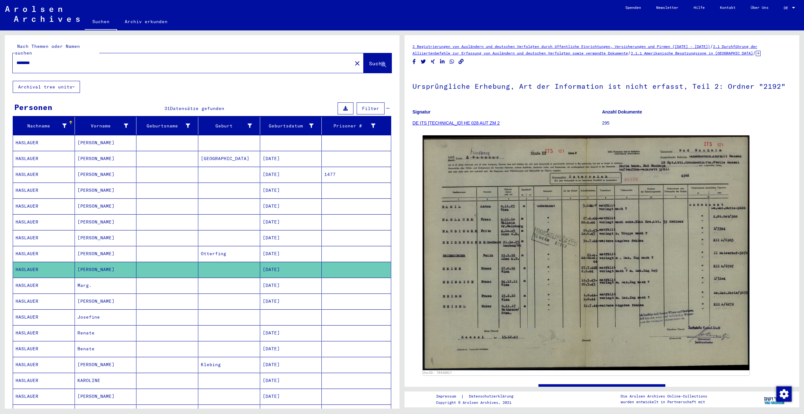
click at [71, 284] on mat-cell "HASLAUER" at bounding box center [44, 286] width 62 height 16
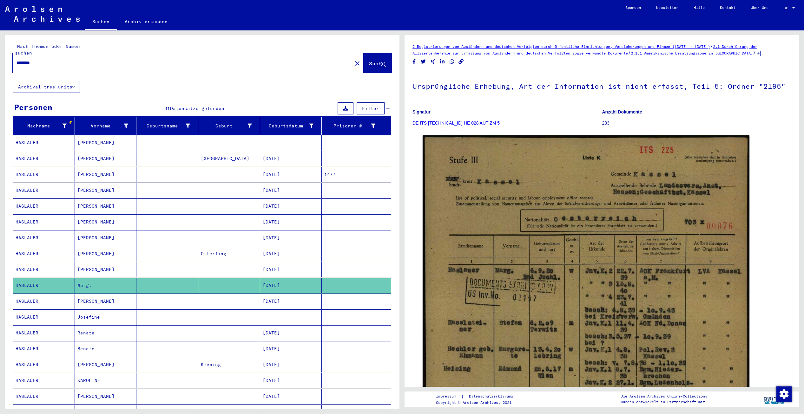
click at [67, 294] on mat-cell "HASLAUER" at bounding box center [44, 302] width 62 height 16
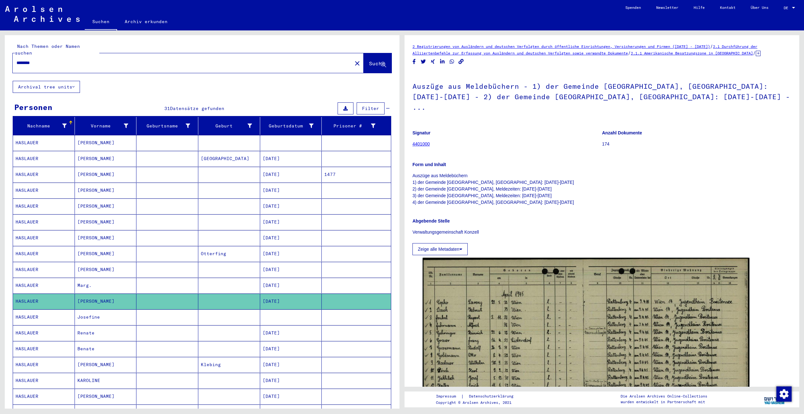
click at [60, 315] on mat-cell "HASLAUER" at bounding box center [44, 318] width 62 height 16
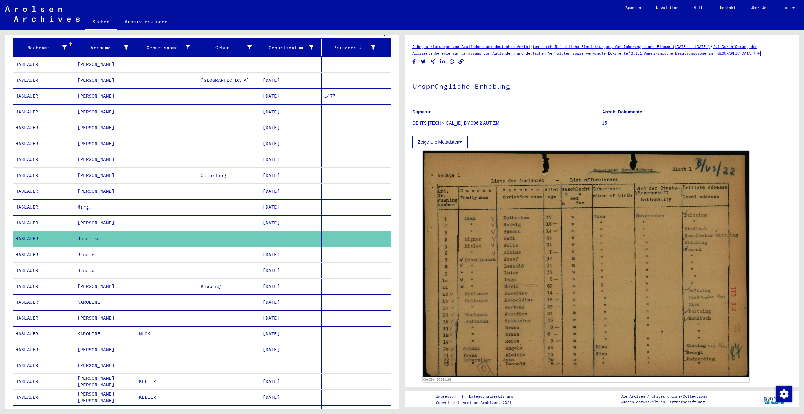
scroll to position [95, 0]
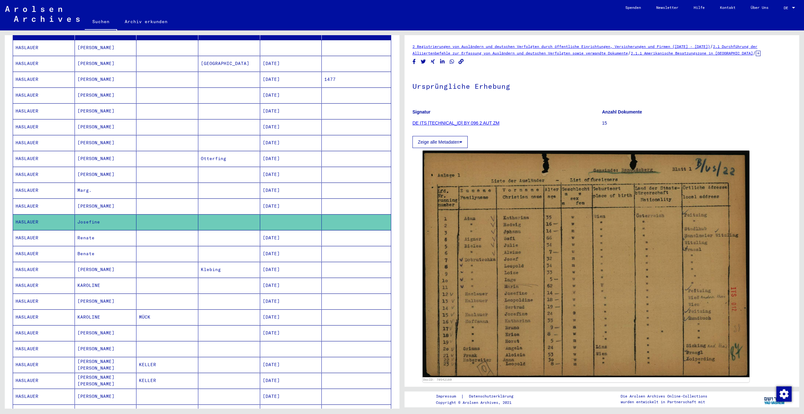
click at [59, 295] on mat-cell "HASLAUER" at bounding box center [44, 302] width 62 height 16
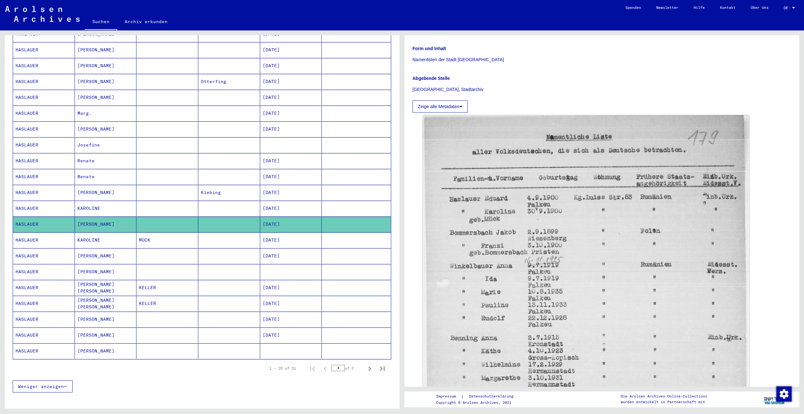
scroll to position [190, 0]
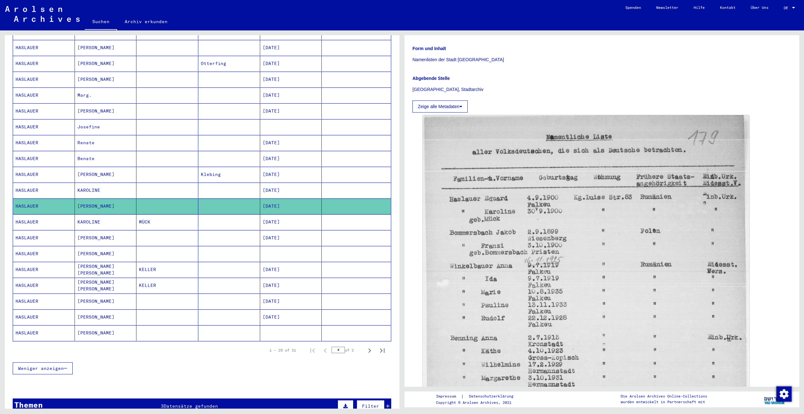
click at [78, 326] on mat-cell "[PERSON_NAME]" at bounding box center [106, 334] width 62 height 16
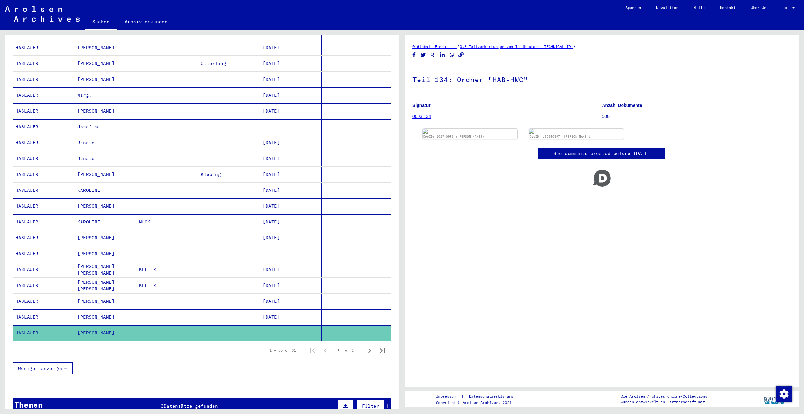
click at [60, 311] on mat-cell "HASLAUER" at bounding box center [44, 318] width 62 height 16
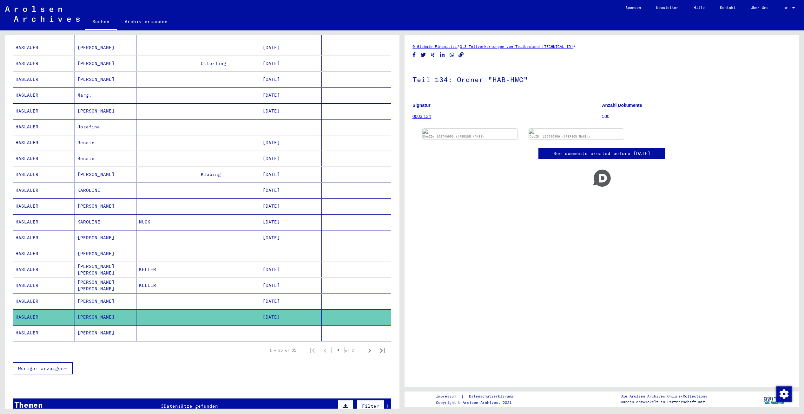
click at [50, 296] on mat-cell "HASLAUER" at bounding box center [44, 302] width 62 height 16
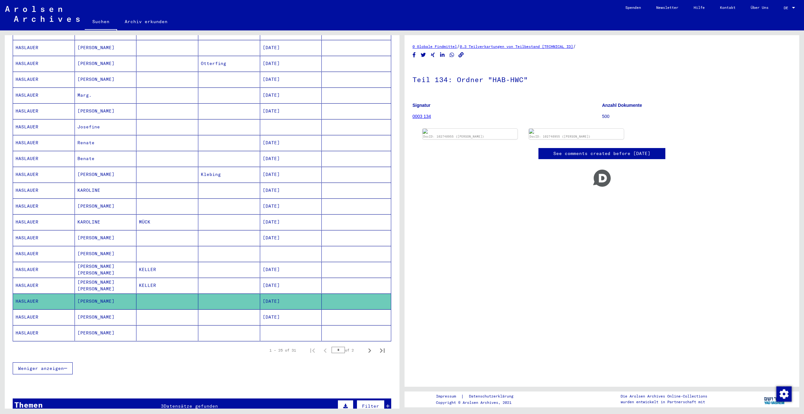
click at [50, 282] on mat-cell "HASLAUER" at bounding box center [44, 286] width 62 height 16
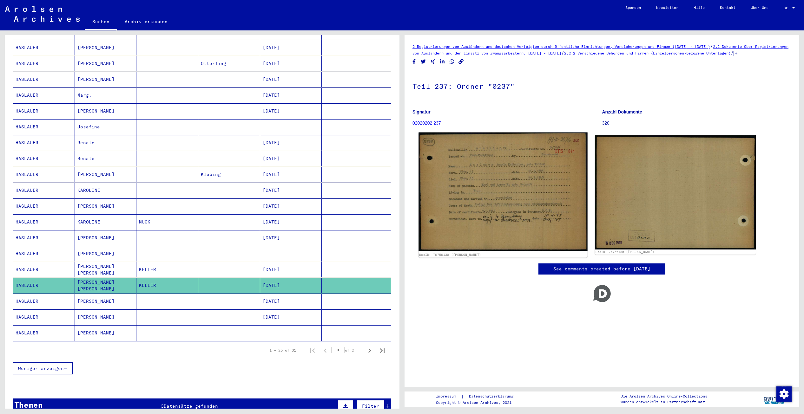
click at [521, 173] on img at bounding box center [503, 192] width 169 height 119
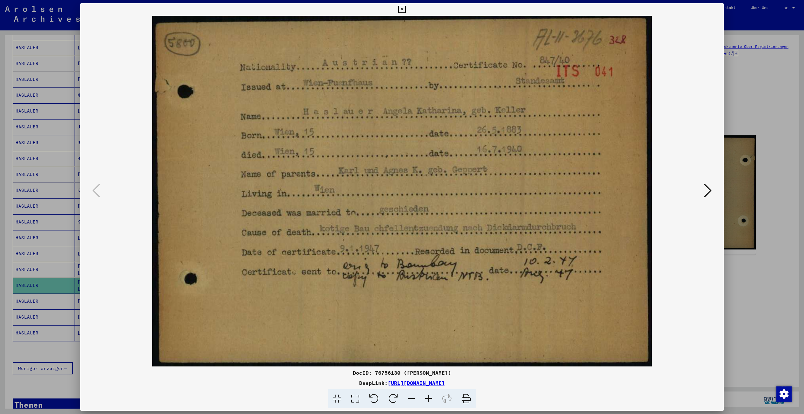
click at [779, 299] on div at bounding box center [402, 207] width 804 height 414
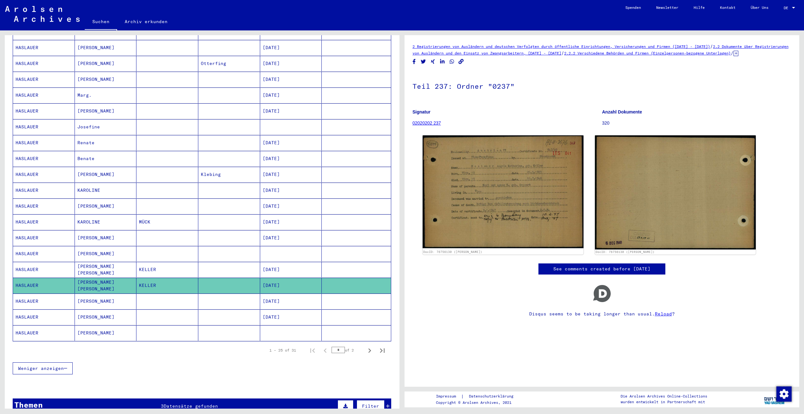
click at [136, 263] on mat-cell "KELLER" at bounding box center [167, 270] width 62 height 16
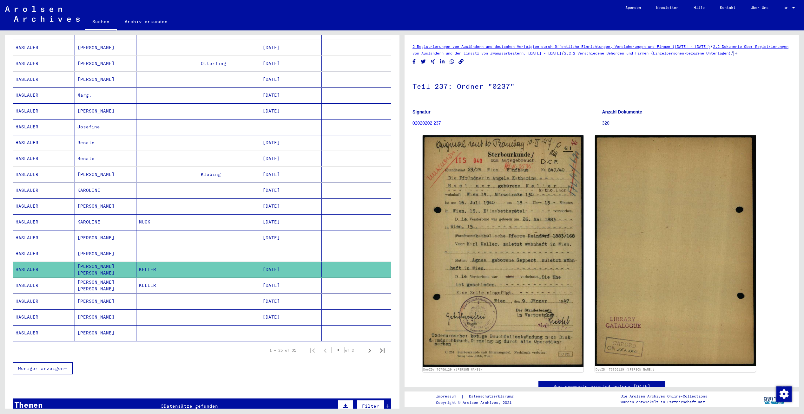
click at [71, 246] on mat-cell "HASLAUER" at bounding box center [44, 254] width 62 height 16
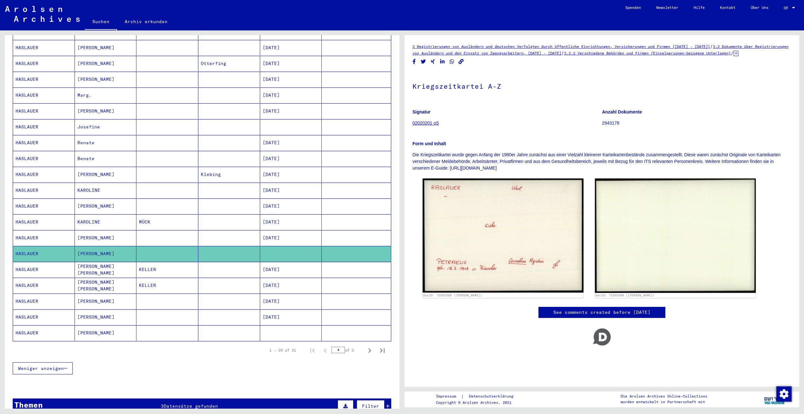
click at [71, 232] on mat-cell "HASLAUER" at bounding box center [44, 238] width 62 height 16
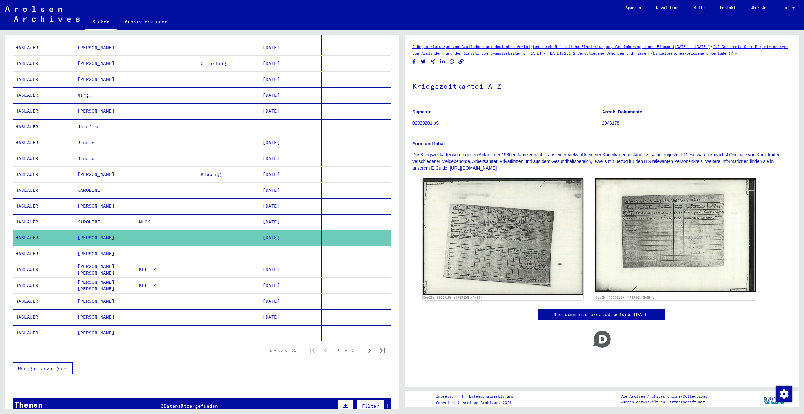
click at [78, 215] on mat-cell "KAROLINE" at bounding box center [106, 223] width 62 height 16
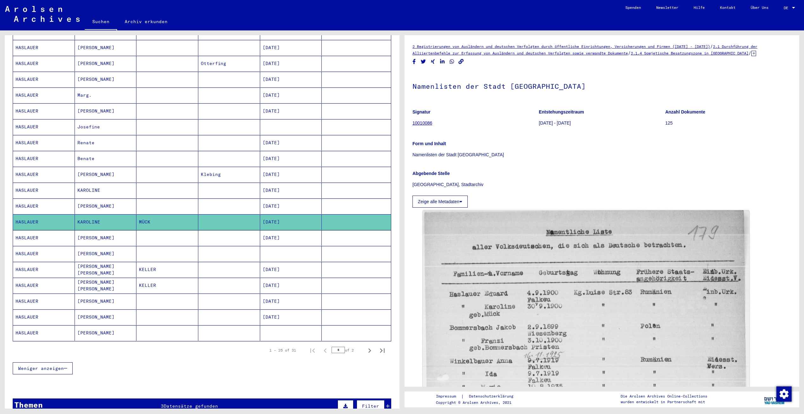
click at [75, 202] on mat-cell "[PERSON_NAME]" at bounding box center [106, 207] width 62 height 16
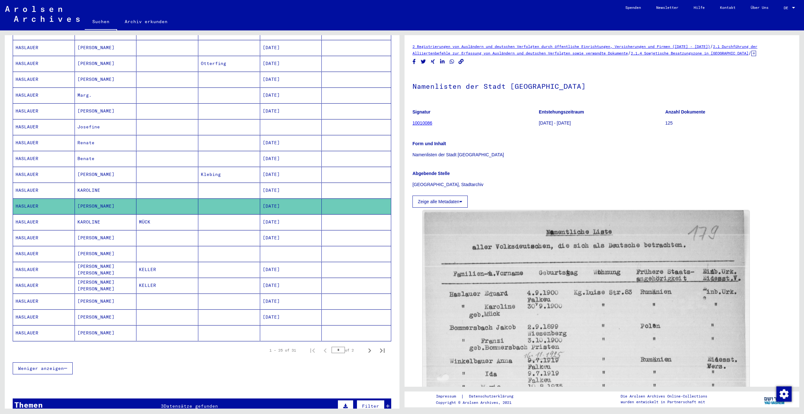
click at [72, 186] on mat-cell "HASLAUER" at bounding box center [44, 191] width 62 height 16
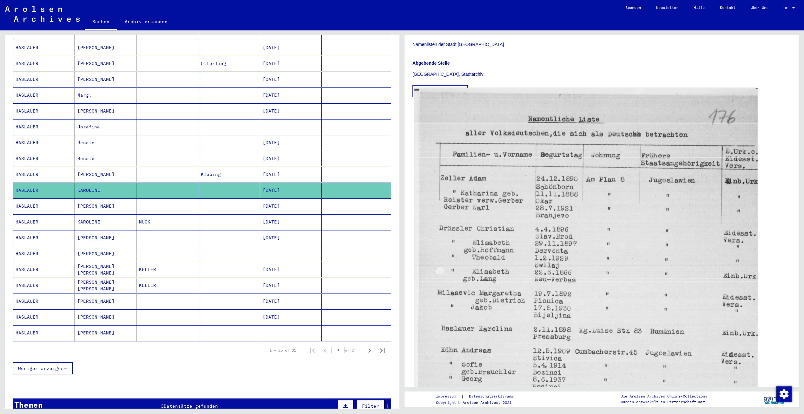
scroll to position [127, 0]
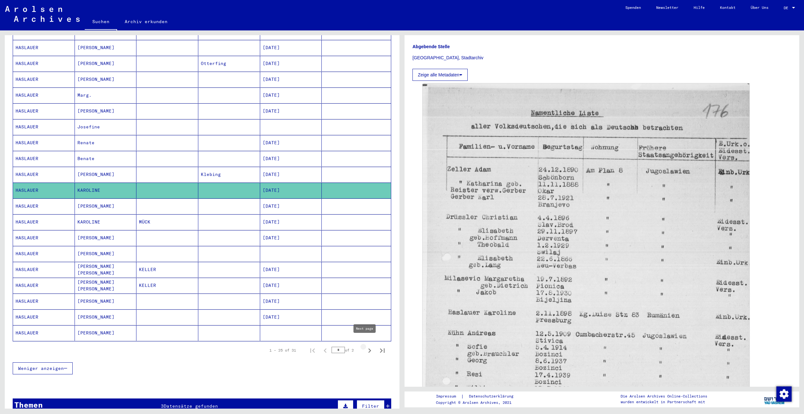
click at [366, 347] on icon "Next page" at bounding box center [369, 351] width 9 height 9
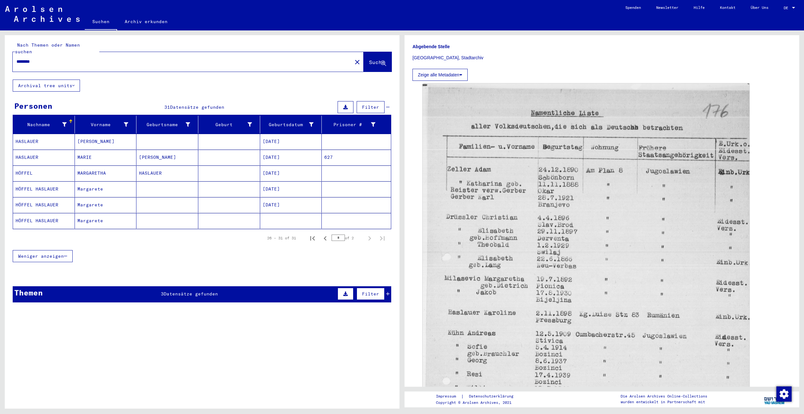
click at [36, 141] on mat-cell "HASLAUER" at bounding box center [44, 142] width 62 height 16
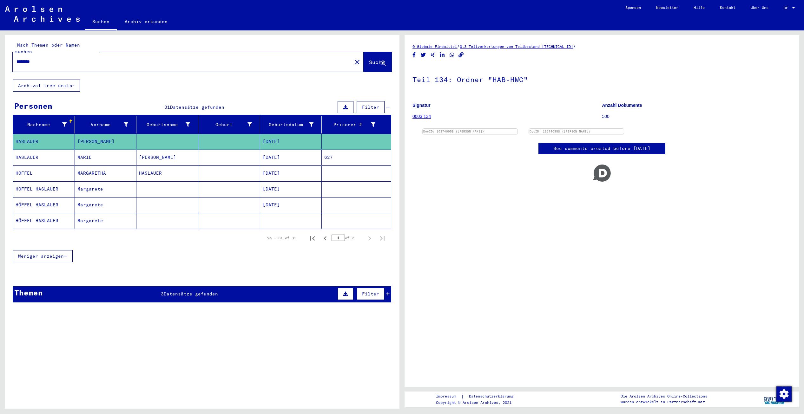
click at [33, 150] on mat-cell "HASLAUER" at bounding box center [44, 158] width 62 height 16
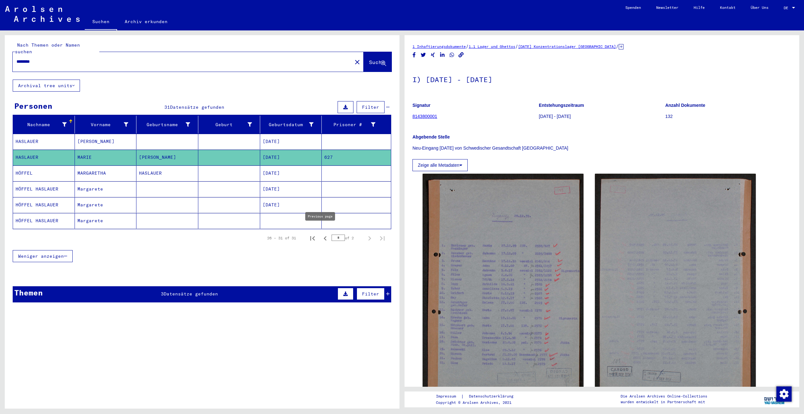
click at [321, 234] on icon "Previous page" at bounding box center [325, 238] width 9 height 9
type input "*"
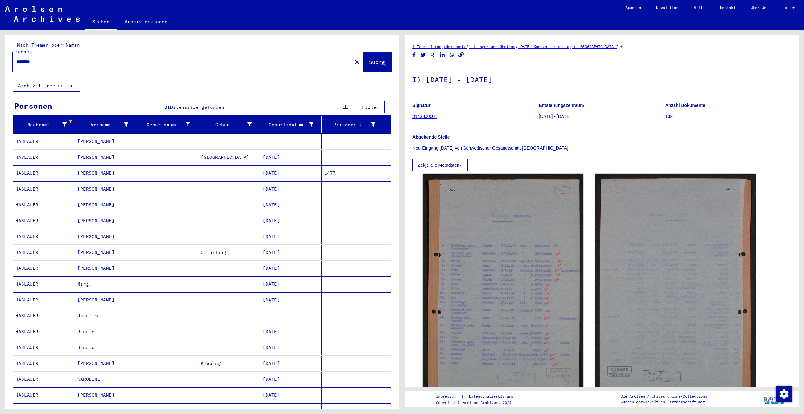
click at [68, 166] on mat-cell "HASLAUER" at bounding box center [44, 174] width 62 height 16
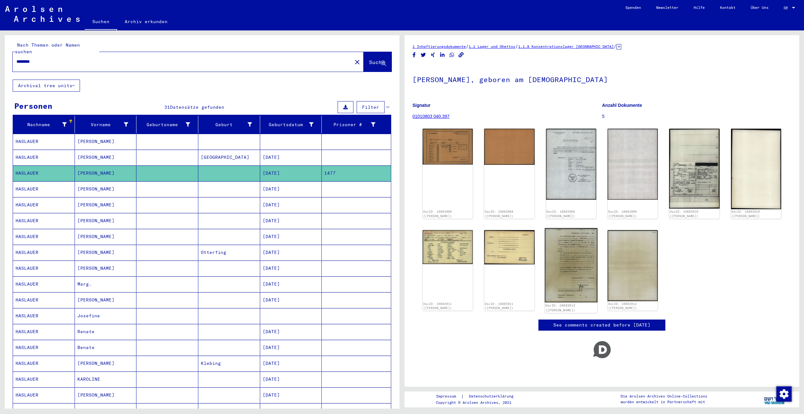
click at [585, 278] on img at bounding box center [571, 265] width 53 height 75
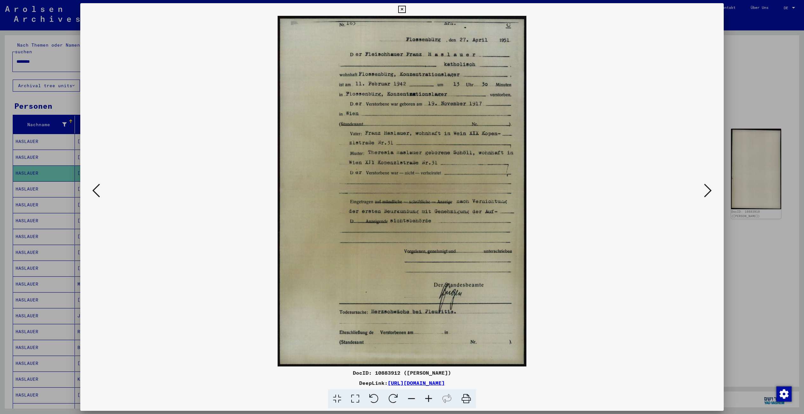
click at [711, 310] on div at bounding box center [401, 191] width 643 height 351
